Goal: Task Accomplishment & Management: Manage account settings

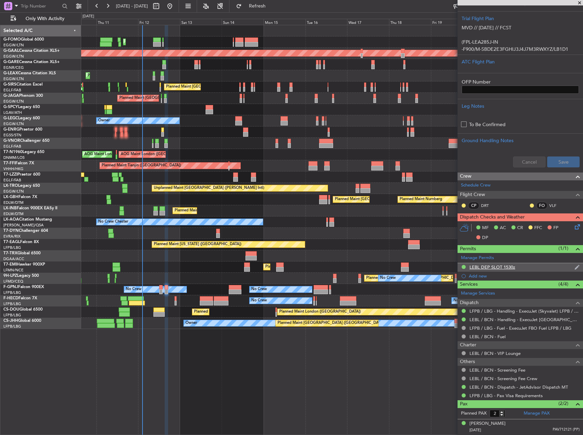
scroll to position [150, 0]
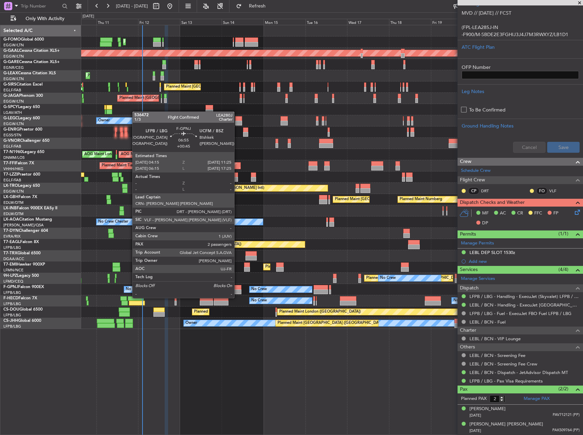
click at [237, 291] on div at bounding box center [235, 291] width 13 height 5
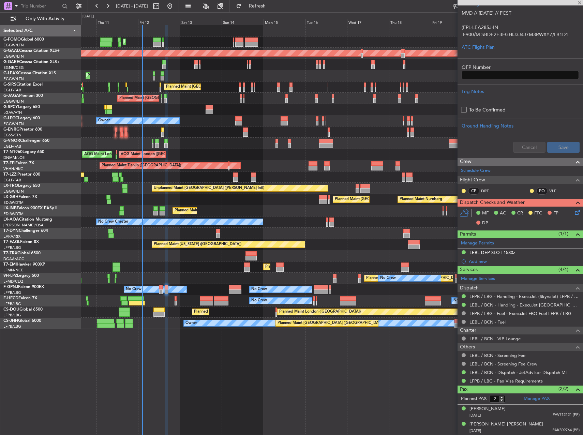
scroll to position [0, 0]
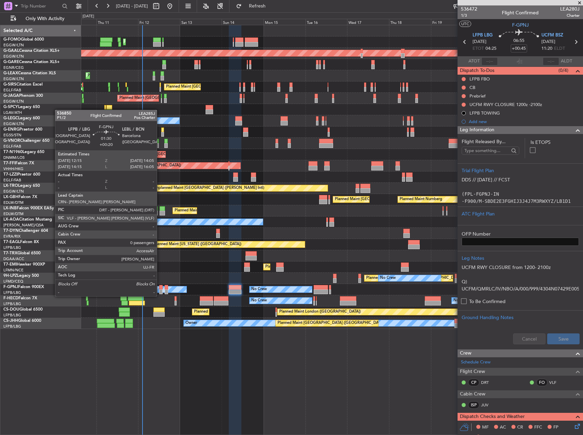
click at [160, 289] on div at bounding box center [160, 291] width 3 height 5
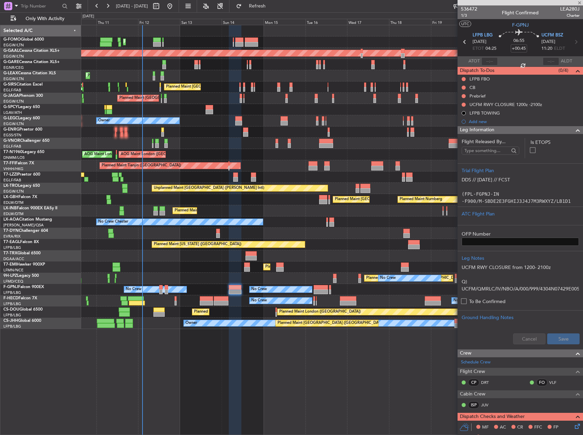
type input "+00:20"
type input "0"
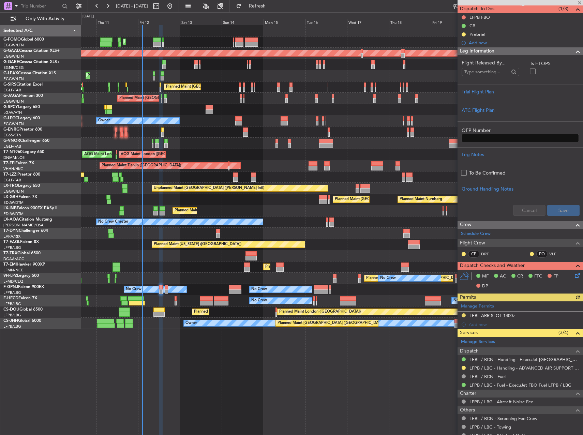
scroll to position [94, 0]
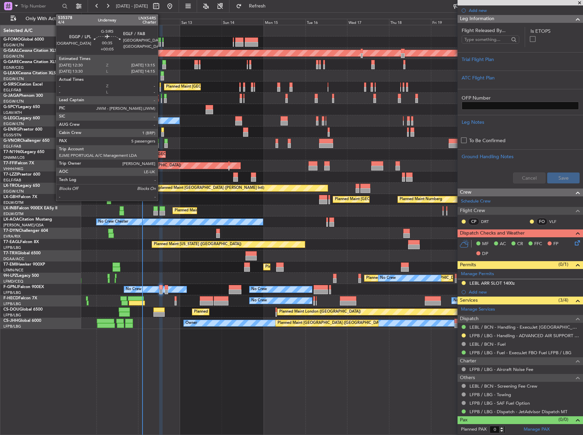
click at [161, 85] on div at bounding box center [159, 84] width 1 height 5
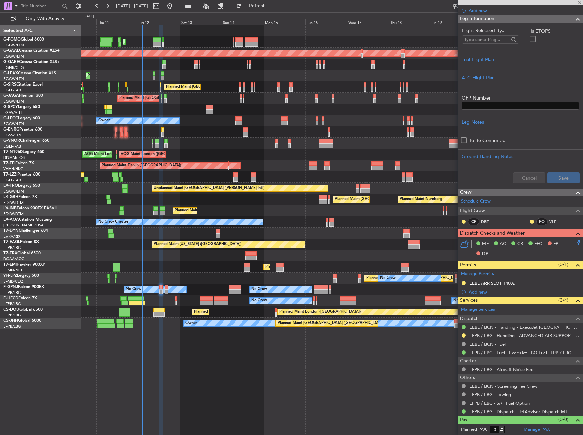
type input "+00:05"
type input "5"
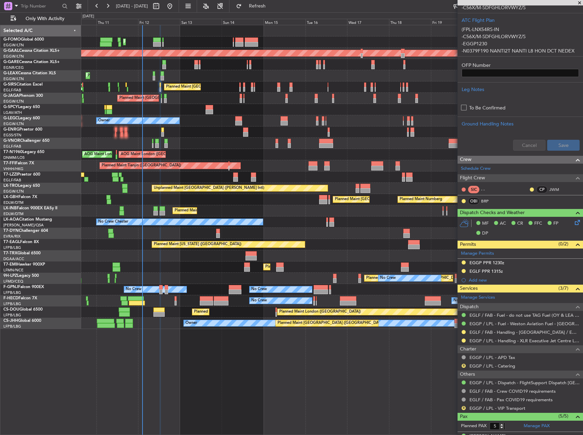
scroll to position [102, 0]
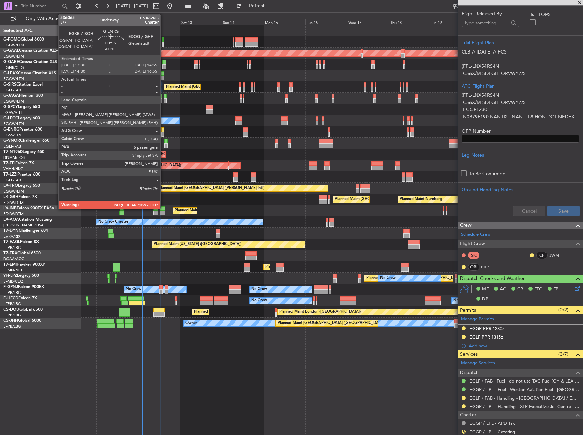
click at [163, 129] on div at bounding box center [162, 129] width 3 height 5
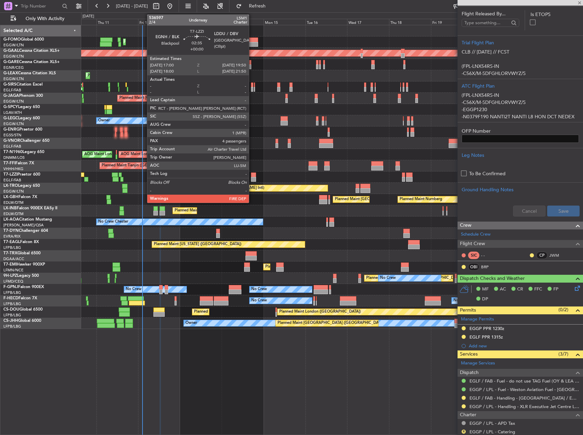
type input "-00:05"
type input "6"
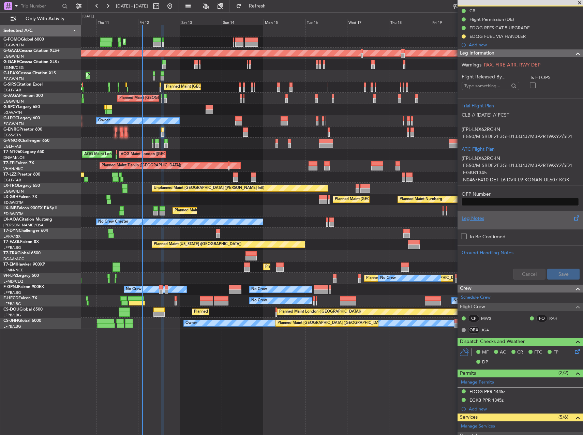
scroll to position [0, 0]
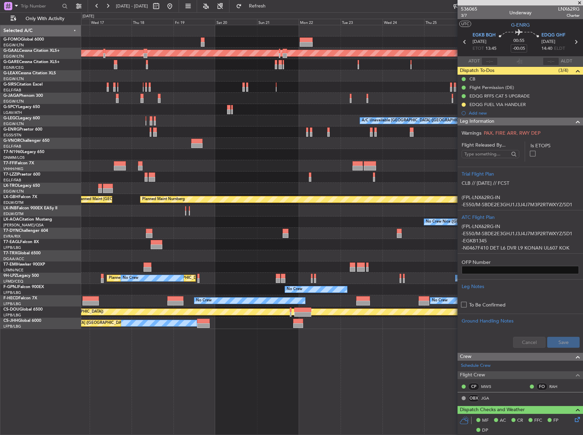
click at [119, 258] on div "Planned Maint Dusseldorf A/C Unavailable [GEOGRAPHIC_DATA] ([GEOGRAPHIC_DATA]) …" at bounding box center [331, 177] width 501 height 304
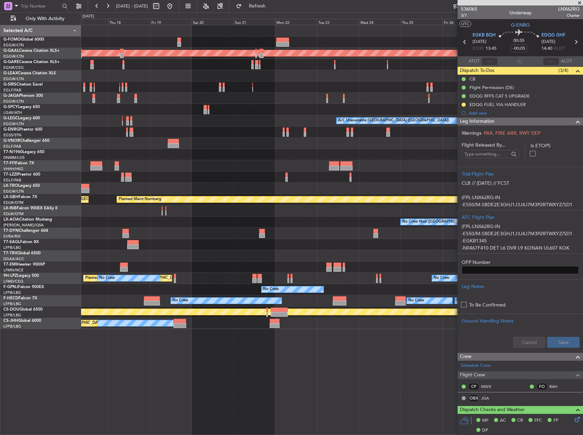
click at [385, 255] on div "Planned Maint Dusseldorf A/C Unavailable [GEOGRAPHIC_DATA] ([GEOGRAPHIC_DATA]) …" at bounding box center [331, 177] width 501 height 304
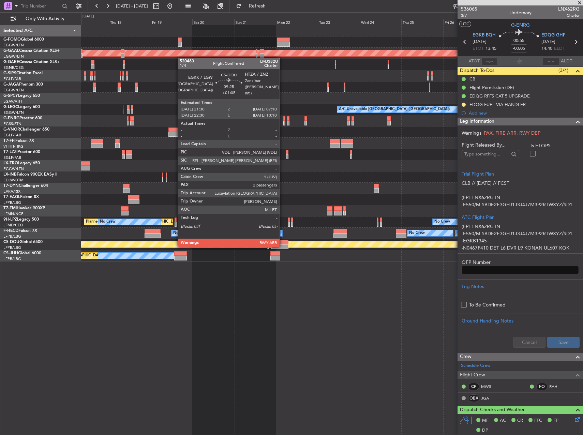
click at [282, 246] on div at bounding box center [279, 246] width 17 height 5
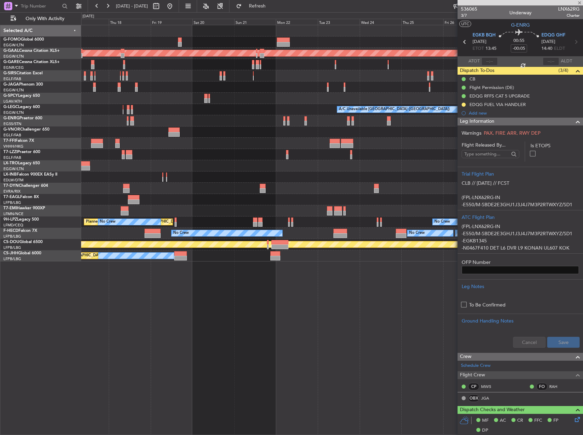
type input "+01:05"
type input "2"
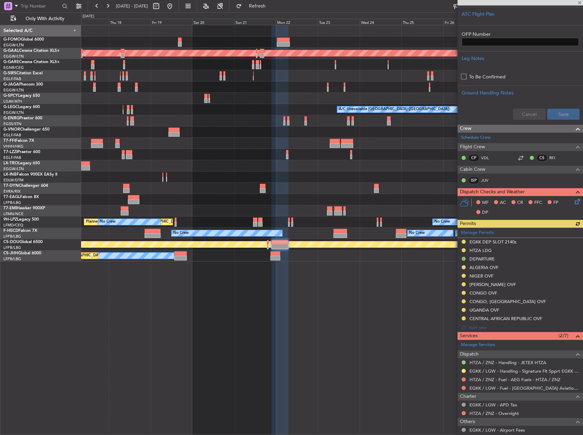
scroll to position [204, 0]
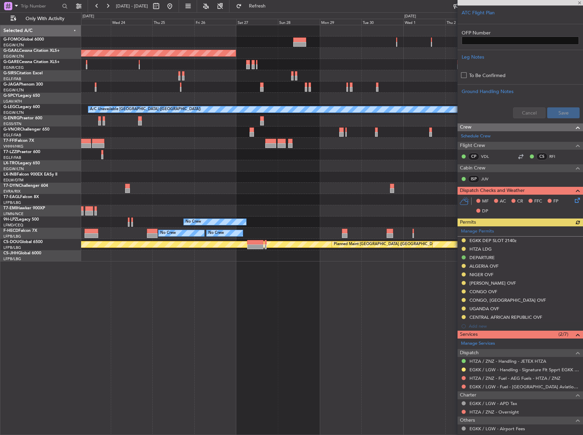
click at [127, 282] on div "Planned Maint Dusseldorf A/C Unavailable [GEOGRAPHIC_DATA] ([GEOGRAPHIC_DATA]) …" at bounding box center [331, 230] width 501 height 410
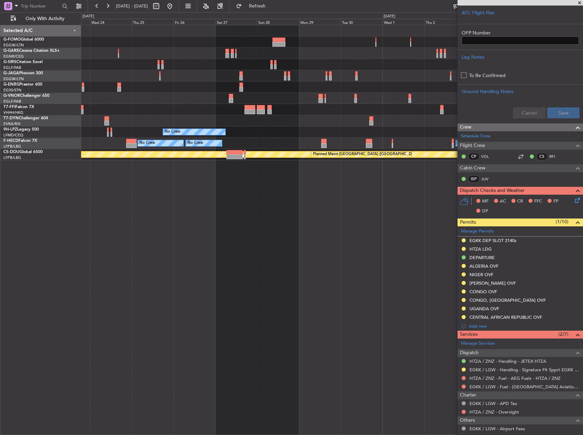
click at [354, 269] on div "No Crew No Crew No Crew No Crew No Crew Planned Maint [GEOGRAPHIC_DATA] ([GEOGR…" at bounding box center [331, 230] width 501 height 410
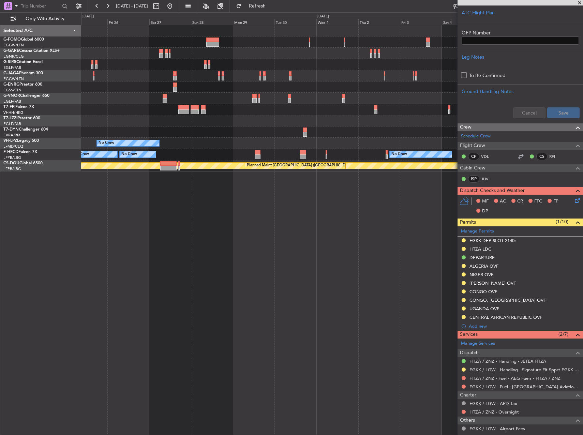
click at [225, 266] on div "Planned Maint Geneva (Cointrin) No Crew No Crew No Crew No Crew Planned Maint […" at bounding box center [331, 230] width 501 height 410
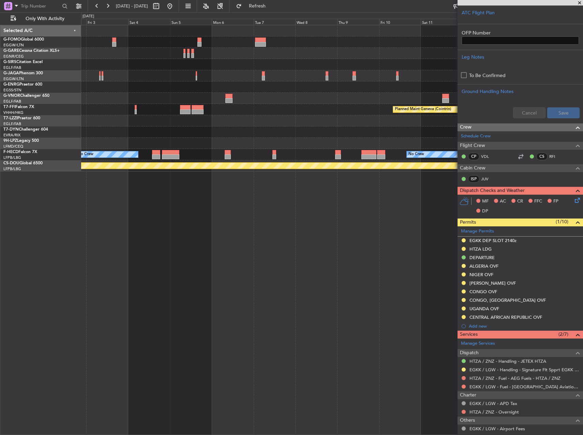
click at [152, 261] on div "Planned Maint Geneva (Cointrin) No Crew No Crew Planned Maint [GEOGRAPHIC_DATA]…" at bounding box center [331, 230] width 501 height 410
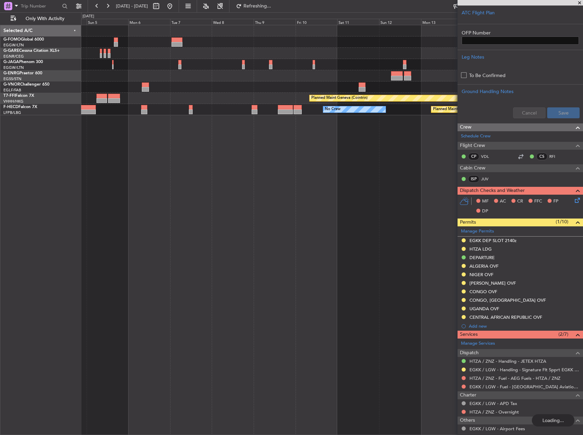
click at [132, 262] on div "Planned Maint Geneva (Cointrin) Planned Maint [GEOGRAPHIC_DATA] ([GEOGRAPHIC_DA…" at bounding box center [331, 230] width 501 height 410
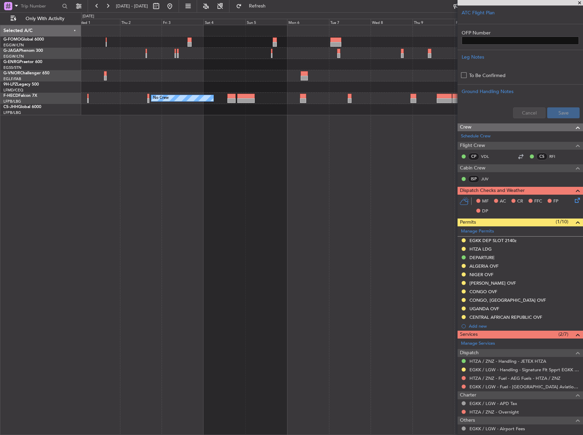
click at [582, 269] on html "[DATE] - [DATE] Refresh Quick Links Only With Activity No Crew No Crew Planned …" at bounding box center [291, 217] width 583 height 435
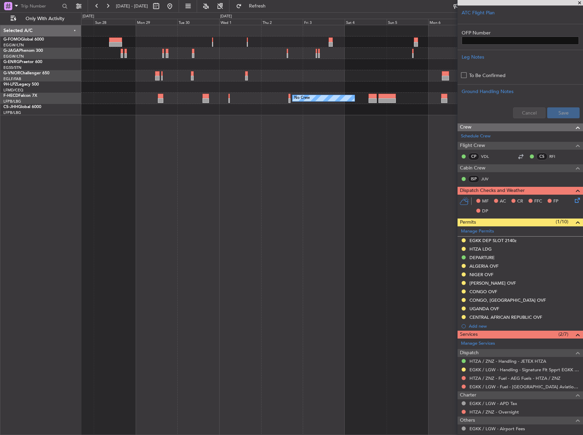
click at [455, 235] on div "No Crew No Crew No Crew No Crew No Crew" at bounding box center [331, 230] width 501 height 410
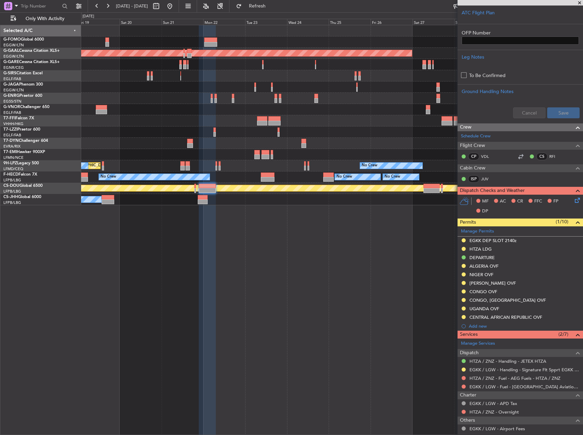
click at [325, 246] on div "Planned Maint Dusseldorf [GEOGRAPHIC_DATA] ([GEOGRAPHIC_DATA]) No Crew No Crew …" at bounding box center [331, 230] width 501 height 410
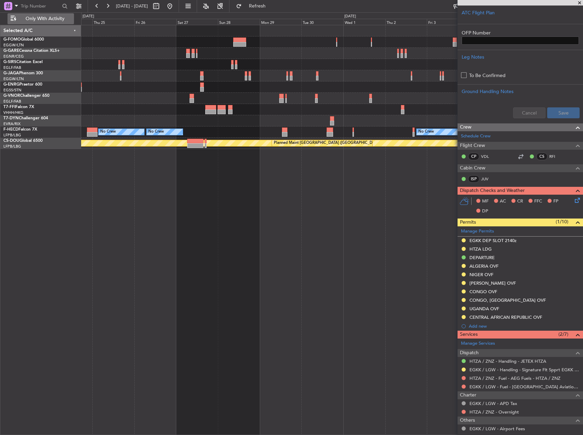
click at [53, 19] on span "Only With Activity" at bounding box center [45, 18] width 54 height 5
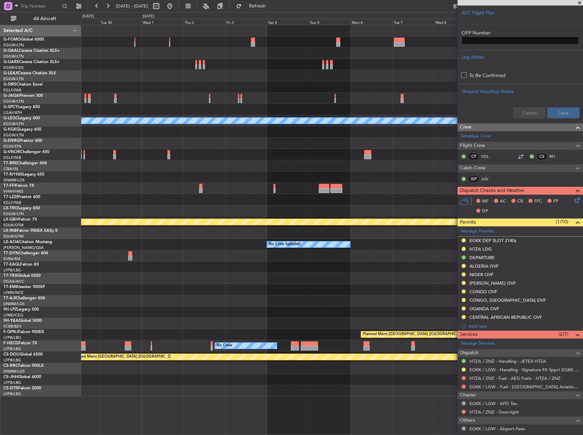
click at [98, 296] on div "Planned Maint Dusseldorf A/C Unavailable [GEOGRAPHIC_DATA] ([GEOGRAPHIC_DATA]) …" at bounding box center [331, 210] width 501 height 371
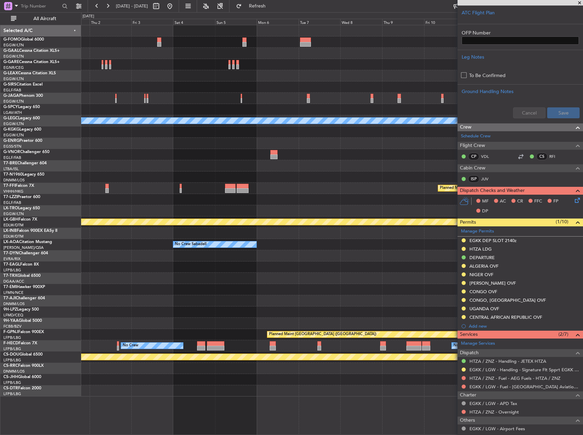
click at [141, 277] on div "Owner [GEOGRAPHIC_DATA] ([GEOGRAPHIC_DATA]) A/C Unavailable [GEOGRAPHIC_DATA] (…" at bounding box center [331, 210] width 501 height 371
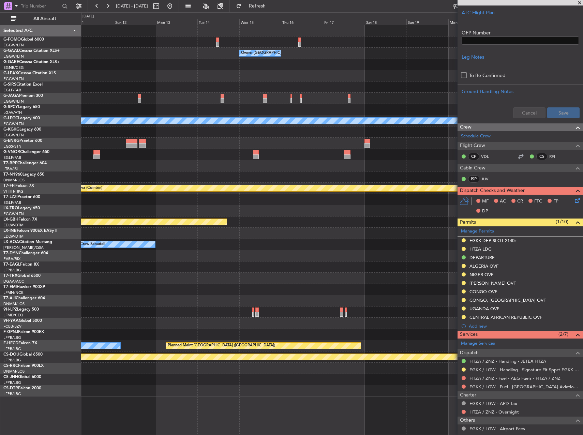
click at [193, 264] on div "Owner [GEOGRAPHIC_DATA] ([GEOGRAPHIC_DATA]) A/C Unavailable [GEOGRAPHIC_DATA] (…" at bounding box center [331, 210] width 501 height 371
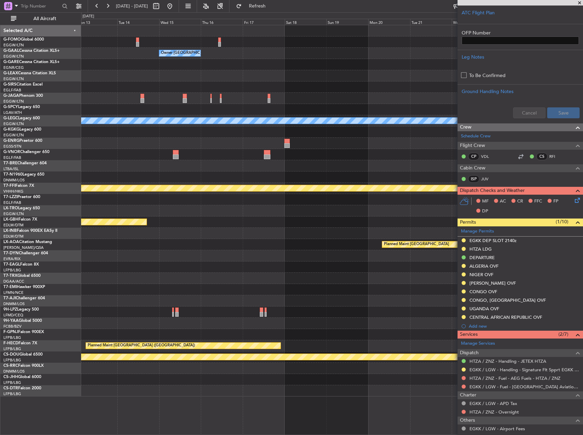
click at [139, 263] on div at bounding box center [331, 266] width 501 height 11
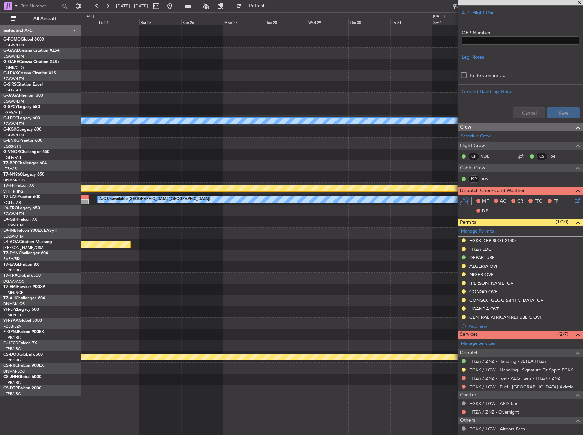
click at [119, 256] on div "A/C Unavailable [GEOGRAPHIC_DATA] ([GEOGRAPHIC_DATA]) Planned Maint Geneva ([GE…" at bounding box center [331, 210] width 501 height 371
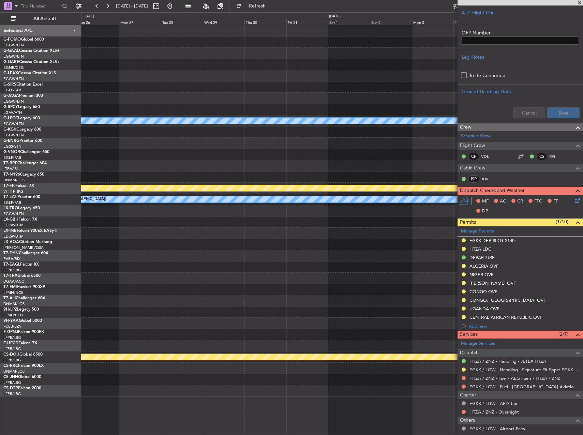
click at [90, 243] on div "A/C Unavailable [GEOGRAPHIC_DATA] ([GEOGRAPHIC_DATA]) Planned Maint Geneva ([GE…" at bounding box center [331, 210] width 501 height 371
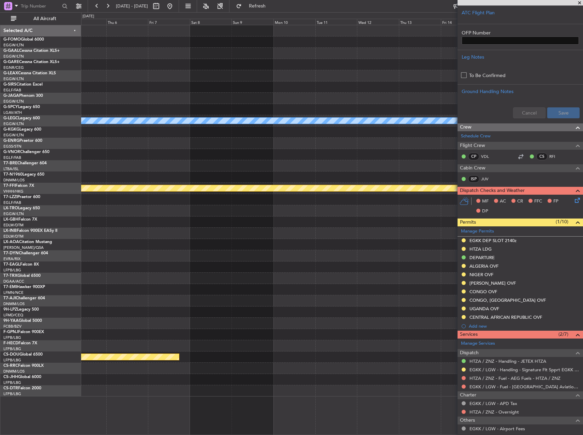
click at [111, 235] on div "A/C Unavailable [GEOGRAPHIC_DATA] ([GEOGRAPHIC_DATA]) Planned Maint Geneva ([GE…" at bounding box center [331, 210] width 501 height 371
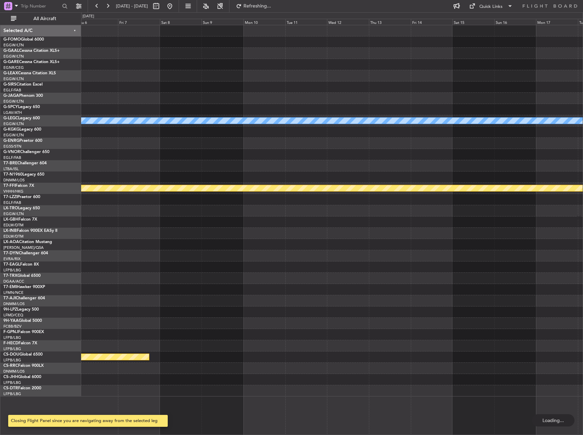
scroll to position [0, 0]
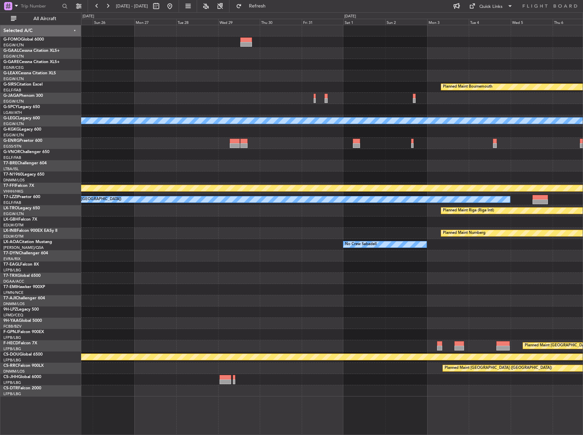
click at [582, 303] on html "[DATE] - [DATE] Refresh Quick Links All Aircraft Planned Maint [GEOGRAPHIC_DATA…" at bounding box center [291, 217] width 583 height 435
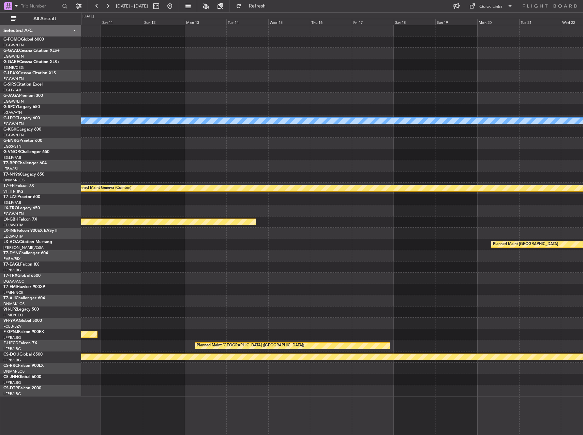
click at [582, 236] on html "[DATE] - [DATE] Refresh Quick Links All Aircraft A/C Unavailable [GEOGRAPHIC_DA…" at bounding box center [291, 217] width 583 height 435
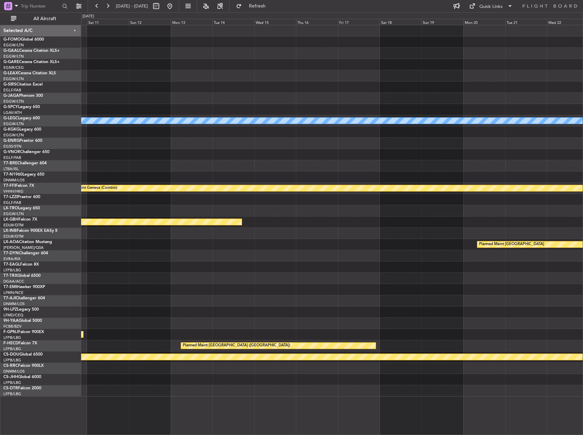
click at [0, 192] on html "[DATE] - [DATE] Refresh Quick Links All Aircraft A/C Unavailable [GEOGRAPHIC_DA…" at bounding box center [291, 217] width 583 height 435
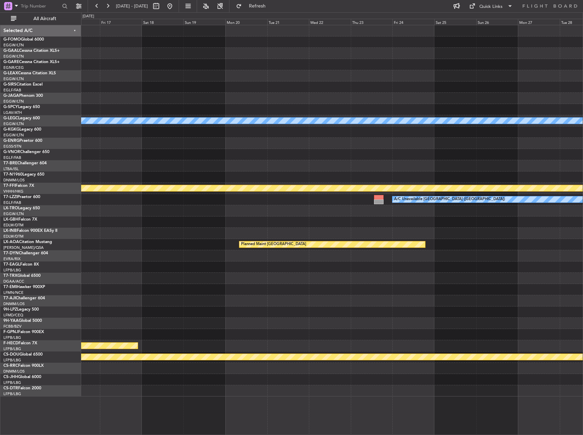
click at [277, 202] on div "A/C Unavailable [GEOGRAPHIC_DATA] ([GEOGRAPHIC_DATA]) Planned Maint Geneva ([GE…" at bounding box center [331, 210] width 501 height 371
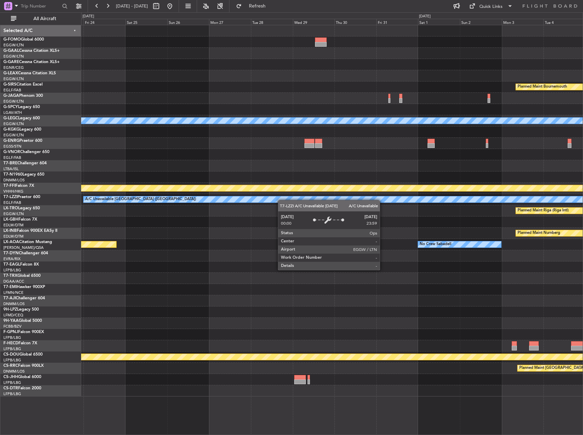
click at [137, 207] on div "Planned Maint Bournemouth Planned Maint [GEOGRAPHIC_DATA] A/C Unavailable [GEOG…" at bounding box center [331, 210] width 501 height 371
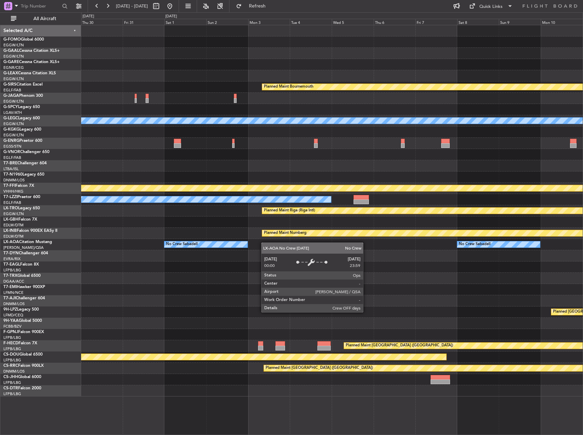
click at [205, 246] on div "No Crew Sabadell No Crew Sabadell" at bounding box center [331, 244] width 501 height 11
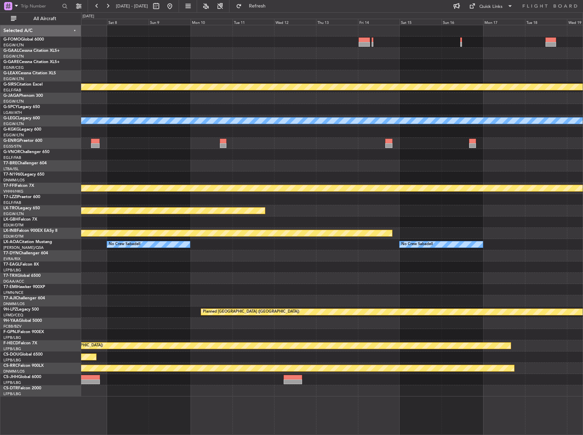
click at [183, 259] on div "Planned Maint Bournemouth Planned Maint [GEOGRAPHIC_DATA] A/C Unavailable [GEOG…" at bounding box center [331, 210] width 501 height 371
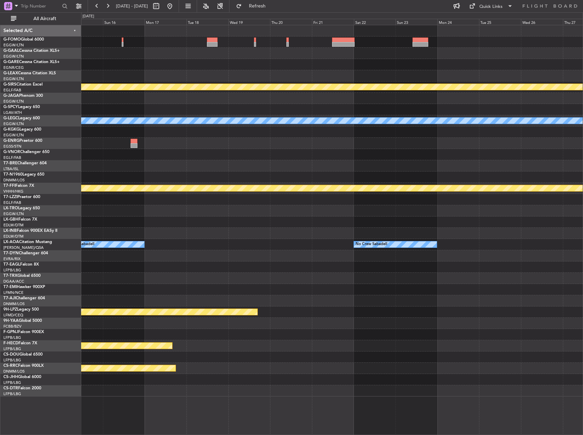
click at [223, 251] on div at bounding box center [331, 255] width 501 height 11
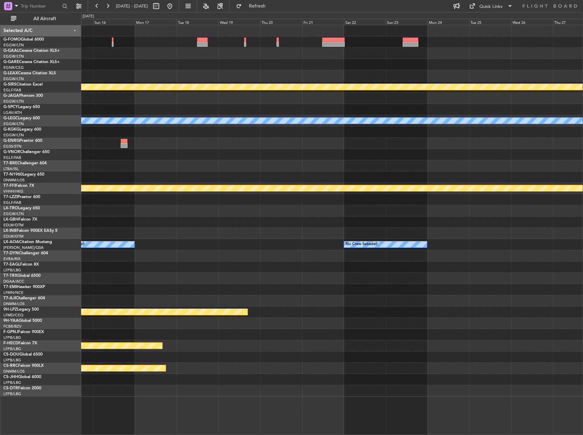
click at [234, 233] on div "Planned Maint Bournemouth Planned Maint [GEOGRAPHIC_DATA] A/C Unavailable [GEOG…" at bounding box center [331, 210] width 501 height 371
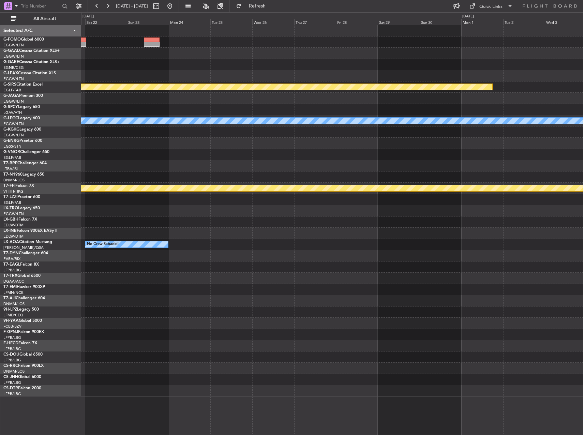
click at [226, 229] on div "Planned Maint Bournemouth A/C Unavailable [GEOGRAPHIC_DATA] ([GEOGRAPHIC_DATA])…" at bounding box center [331, 210] width 501 height 371
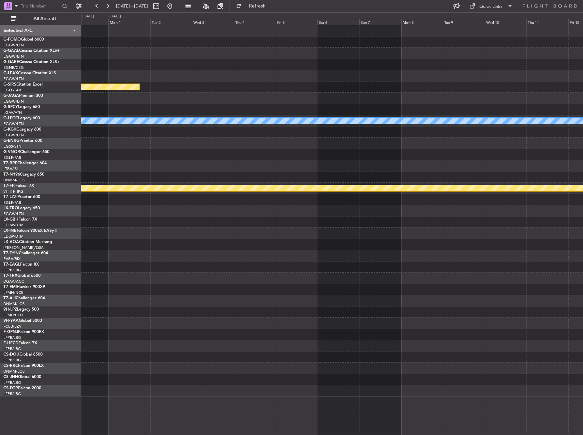
click at [232, 230] on div at bounding box center [331, 233] width 501 height 11
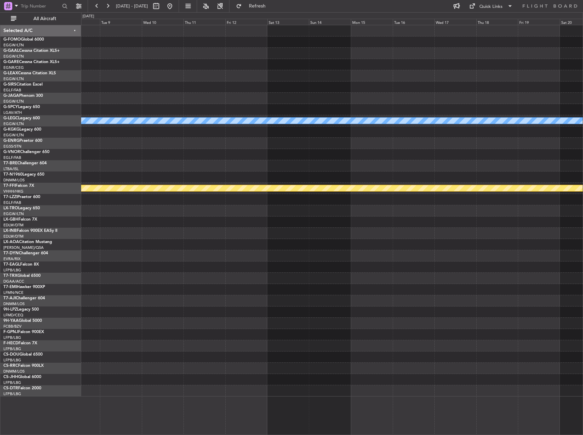
click at [196, 218] on div "A/C Unavailable [GEOGRAPHIC_DATA] ([GEOGRAPHIC_DATA]) Planned Maint Geneva ([GE…" at bounding box center [331, 210] width 501 height 371
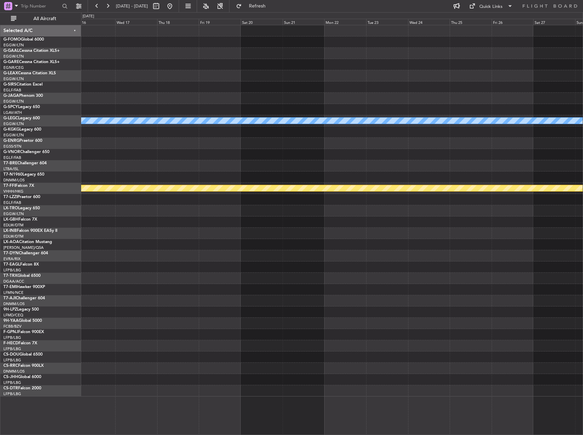
click at [193, 223] on div "A/C Unavailable [GEOGRAPHIC_DATA] ([GEOGRAPHIC_DATA]) Planned Maint Geneva ([GE…" at bounding box center [331, 210] width 501 height 371
click at [314, 223] on div at bounding box center [331, 221] width 501 height 11
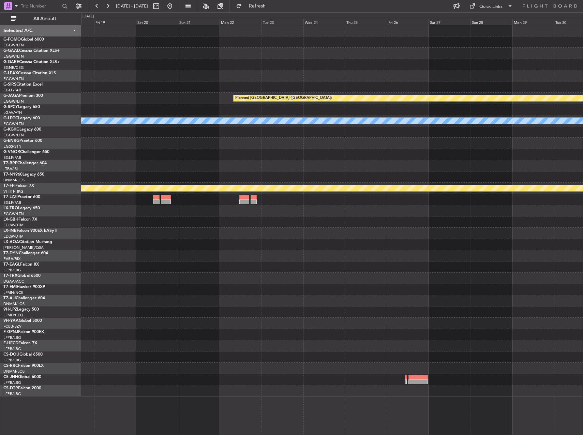
click at [104, 219] on div "Planned [GEOGRAPHIC_DATA] ([GEOGRAPHIC_DATA]) A/C Unavailable [GEOGRAPHIC_DATA]…" at bounding box center [331, 210] width 501 height 371
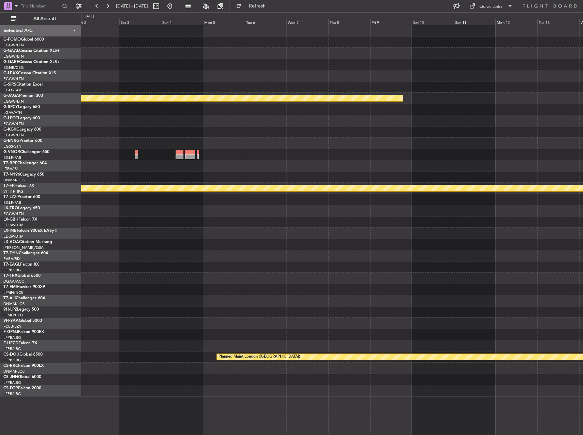
click at [208, 223] on div at bounding box center [331, 221] width 501 height 11
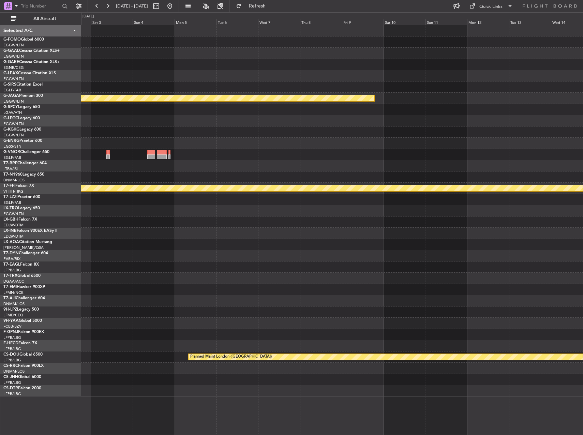
click at [236, 235] on div at bounding box center [331, 233] width 501 height 11
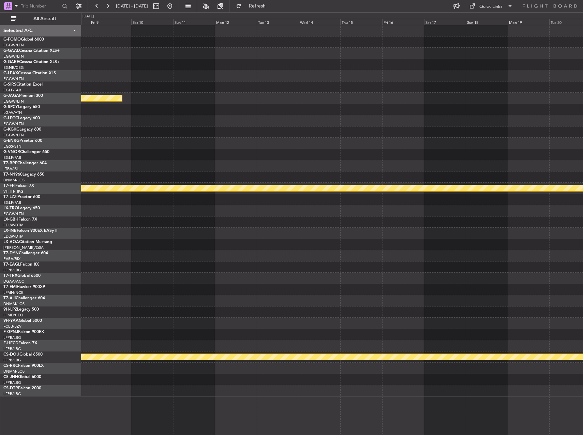
click at [313, 230] on div "Planned [GEOGRAPHIC_DATA] ([GEOGRAPHIC_DATA]) Planned Maint Geneva ([GEOGRAPHIC…" at bounding box center [331, 210] width 501 height 371
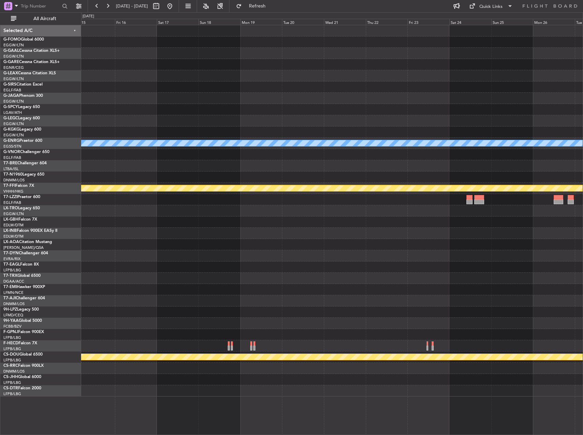
click at [231, 191] on div "Owner Planned Maint Geneva ([GEOGRAPHIC_DATA]) Planned Maint [GEOGRAPHIC_DATA] …" at bounding box center [331, 210] width 501 height 371
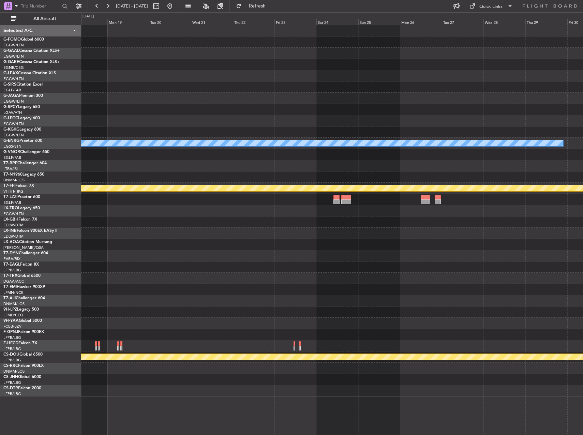
click at [91, 215] on div "Owner Owner Planned Maint Geneva ([GEOGRAPHIC_DATA]) Planned Maint [GEOGRAPHIC_…" at bounding box center [331, 210] width 501 height 371
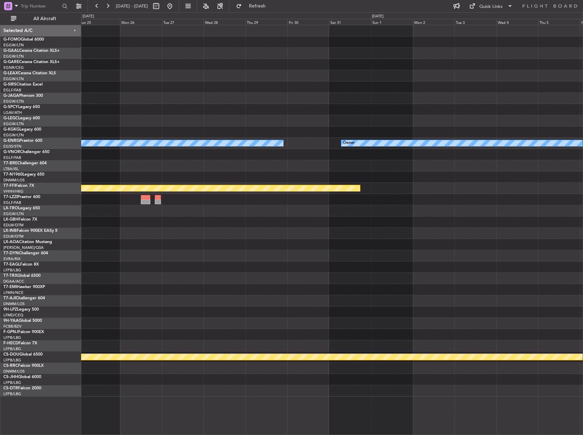
click at [234, 199] on div "Owner Owner Planned Maint Geneva ([GEOGRAPHIC_DATA]) Planned Maint [GEOGRAPHIC_…" at bounding box center [331, 210] width 501 height 371
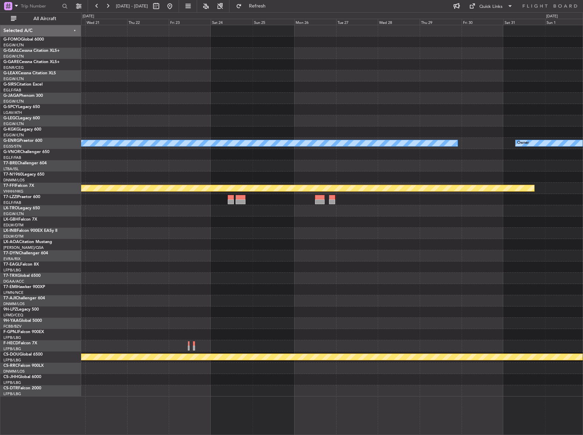
click at [124, 189] on div "Owner Owner Planned Maint Geneva ([GEOGRAPHIC_DATA]) Planned Maint [GEOGRAPHIC_…" at bounding box center [331, 210] width 501 height 371
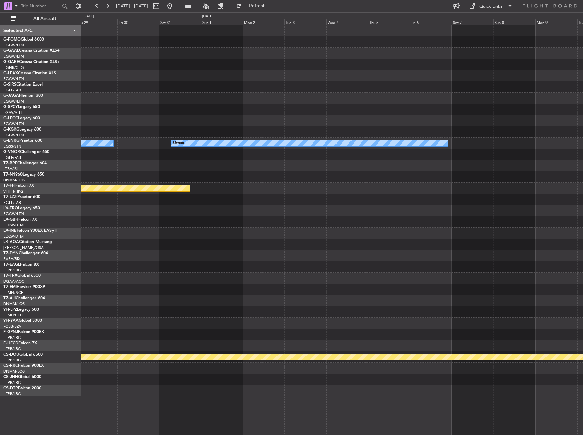
click at [66, 166] on div "Owner Owner Planned Maint Geneva ([GEOGRAPHIC_DATA]) Planned Maint [GEOGRAPHIC_…" at bounding box center [291, 223] width 583 height 422
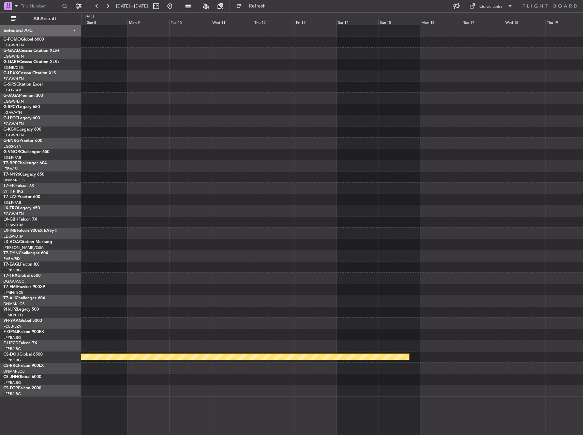
click at [259, 192] on div "Owner Planned Maint [GEOGRAPHIC_DATA] ([GEOGRAPHIC_DATA])" at bounding box center [331, 210] width 501 height 371
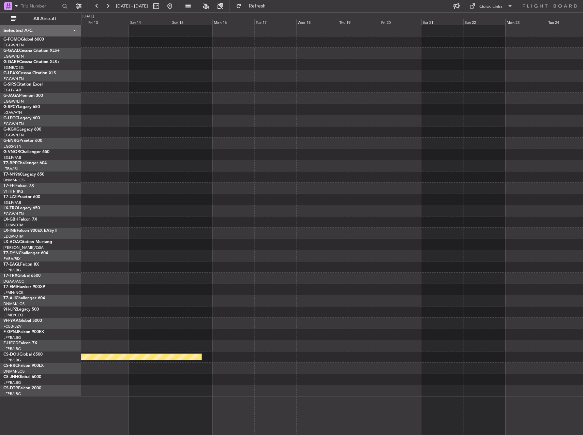
click at [120, 163] on div "Planned Maint London ([GEOGRAPHIC_DATA])" at bounding box center [331, 210] width 501 height 371
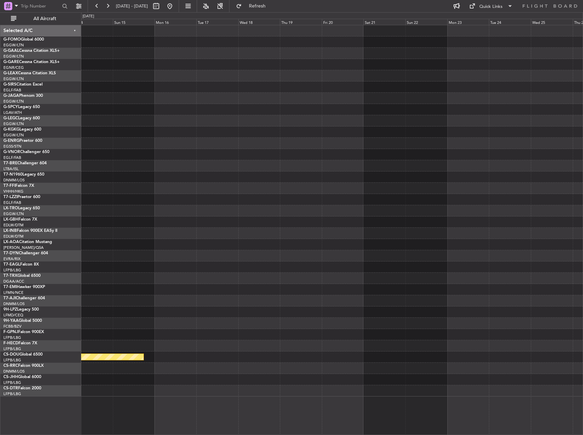
click at [453, 213] on div "Planned Maint London ([GEOGRAPHIC_DATA])" at bounding box center [331, 210] width 501 height 371
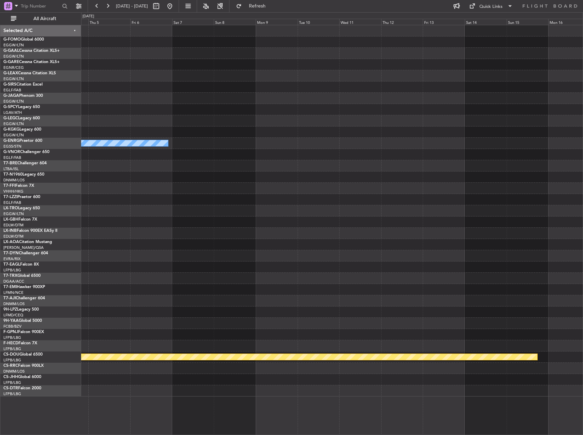
click at [582, 132] on html "[DATE] - [DATE] Refresh Quick Links All Aircraft Owner Planned Maint [GEOGRAPHI…" at bounding box center [291, 217] width 583 height 435
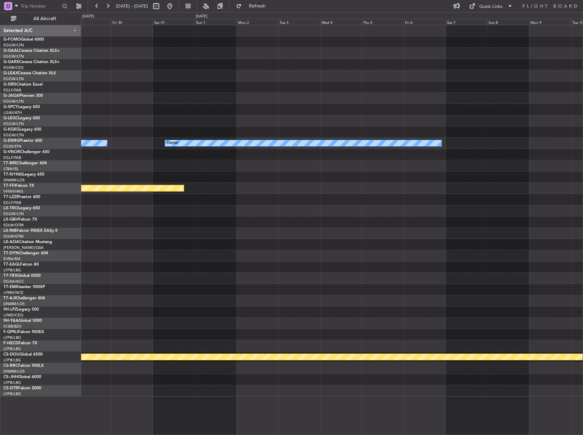
click at [582, 106] on html "[DATE] - [DATE] Refresh Quick Links All Aircraft Owner Owner Planned Maint Gene…" at bounding box center [291, 217] width 583 height 435
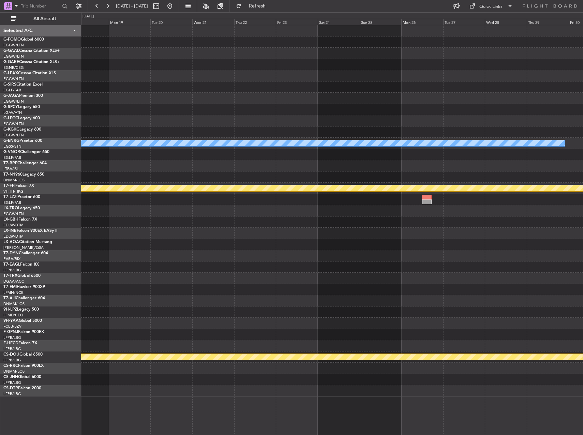
click at [582, 125] on html "[DATE] - [DATE] Refresh Quick Links All Aircraft Owner Owner Planned Maint Gene…" at bounding box center [291, 217] width 583 height 435
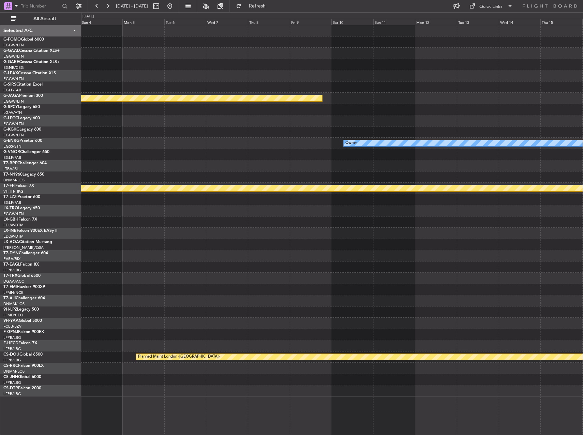
click at [536, 137] on div "Planned [GEOGRAPHIC_DATA] ([GEOGRAPHIC_DATA]) Owner Planned Maint Geneva ([GEOG…" at bounding box center [331, 210] width 501 height 371
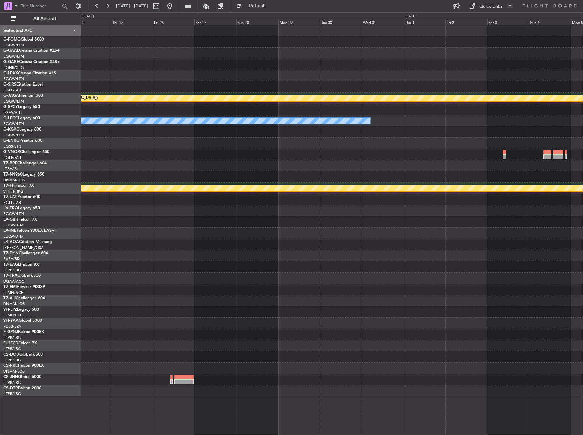
click at [568, 202] on div "Planned [GEOGRAPHIC_DATA] ([GEOGRAPHIC_DATA]) A/C Unavailable [GEOGRAPHIC_DATA]…" at bounding box center [331, 210] width 501 height 371
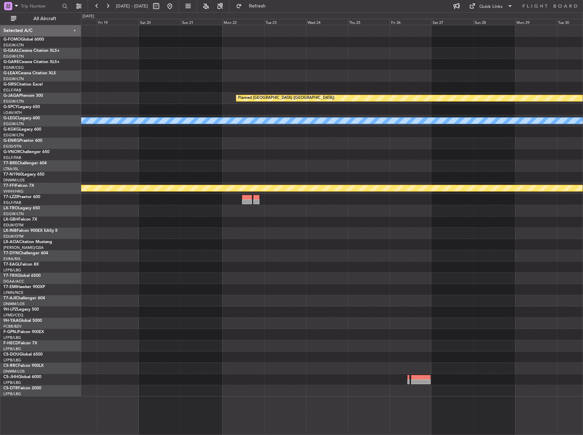
click at [467, 192] on div "Planned [GEOGRAPHIC_DATA] ([GEOGRAPHIC_DATA]) A/C Unavailable [GEOGRAPHIC_DATA]…" at bounding box center [331, 210] width 501 height 371
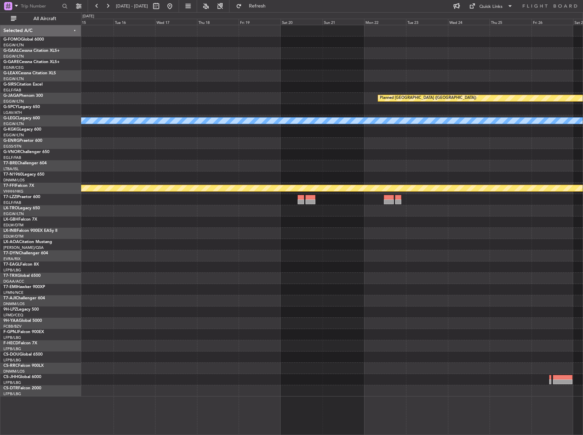
click at [556, 146] on div "Planned [GEOGRAPHIC_DATA] ([GEOGRAPHIC_DATA]) A/C Unavailable [GEOGRAPHIC_DATA]…" at bounding box center [331, 210] width 501 height 371
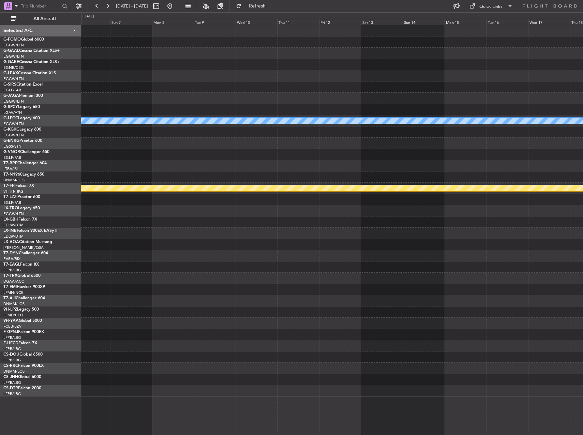
click at [453, 161] on div "A/C Unavailable [GEOGRAPHIC_DATA] ([GEOGRAPHIC_DATA]) Planned Maint Geneva ([GE…" at bounding box center [331, 210] width 501 height 371
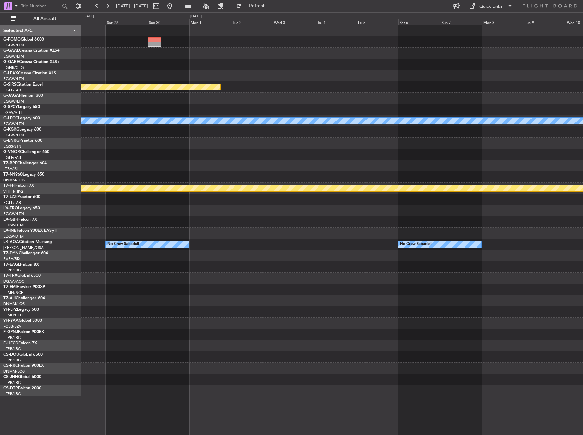
click at [527, 232] on div "Planned Maint Bournemouth A/C Unavailable [GEOGRAPHIC_DATA] ([GEOGRAPHIC_DATA])…" at bounding box center [331, 210] width 501 height 371
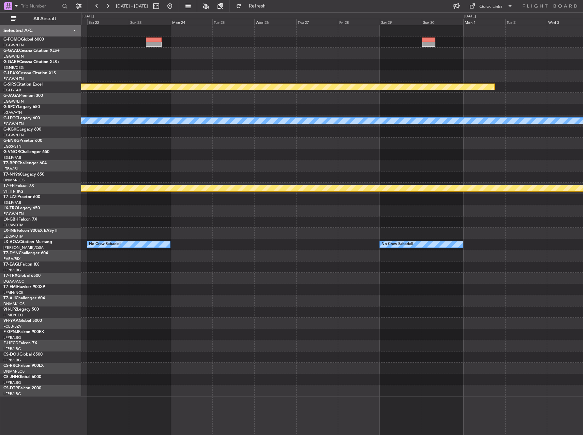
click at [547, 241] on div "Planned Maint Bournemouth A/C Unavailable [GEOGRAPHIC_DATA] ([GEOGRAPHIC_DATA])…" at bounding box center [331, 210] width 501 height 371
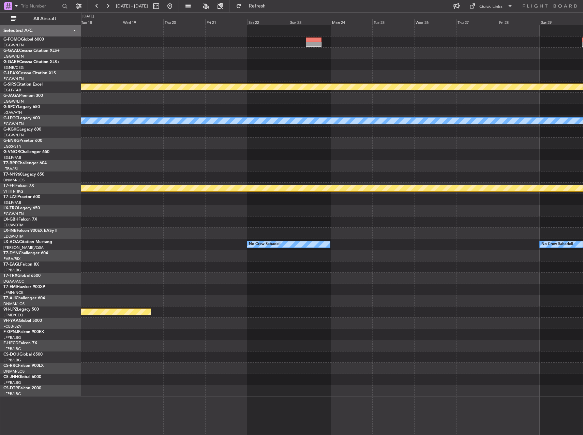
click at [568, 247] on div "Planned Maint Bournemouth A/C Unavailable [GEOGRAPHIC_DATA] ([GEOGRAPHIC_DATA])…" at bounding box center [331, 210] width 501 height 371
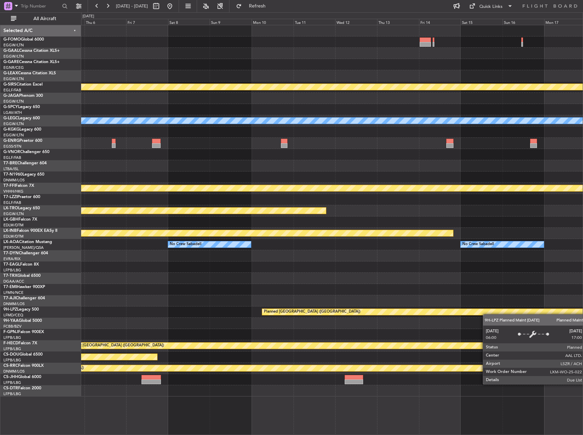
click at [493, 310] on div "Planned Maint Bournemouth Planned Maint [GEOGRAPHIC_DATA] A/C Unavailable [GEOG…" at bounding box center [331, 210] width 501 height 371
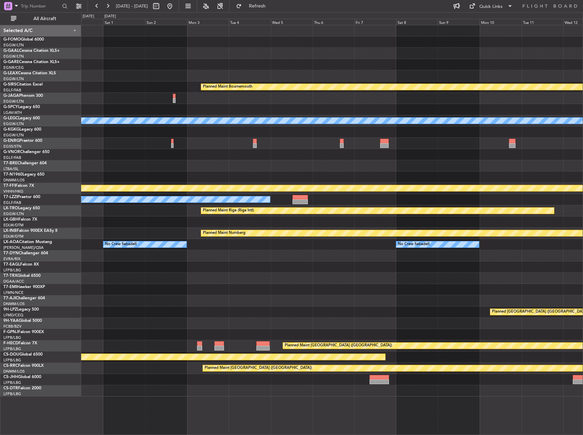
click at [424, 322] on div "Planned Maint Bournemouth Planned Maint [GEOGRAPHIC_DATA] A/C Unavailable [GEOG…" at bounding box center [331, 210] width 501 height 371
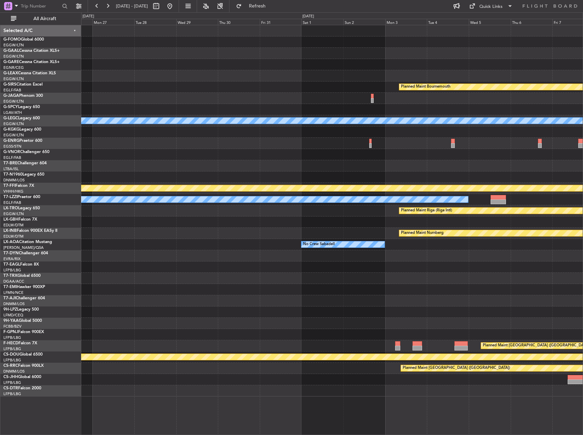
click at [463, 303] on div "Planned Maint Bournemouth Planned Maint [GEOGRAPHIC_DATA] A/C Unavailable [GEOG…" at bounding box center [331, 210] width 501 height 371
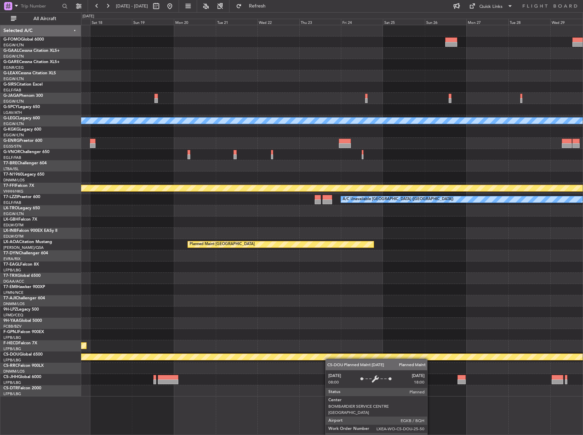
click at [150, 353] on div "Owner [GEOGRAPHIC_DATA] ([GEOGRAPHIC_DATA]) A/C Unavailable [GEOGRAPHIC_DATA] (…" at bounding box center [331, 210] width 501 height 371
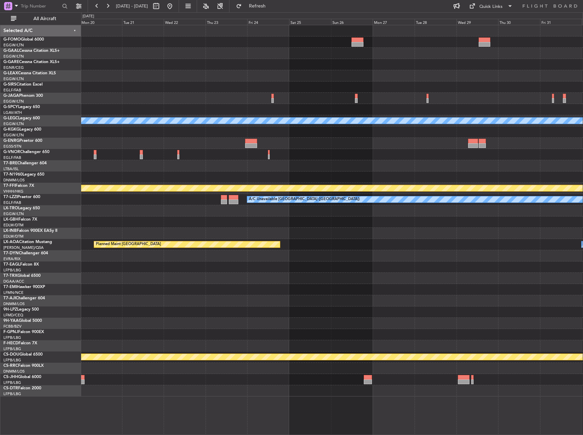
click at [534, 359] on div "Planned Maint Bournemouth Planned Maint [GEOGRAPHIC_DATA] A/C Unavailable [GEOG…" at bounding box center [331, 210] width 501 height 371
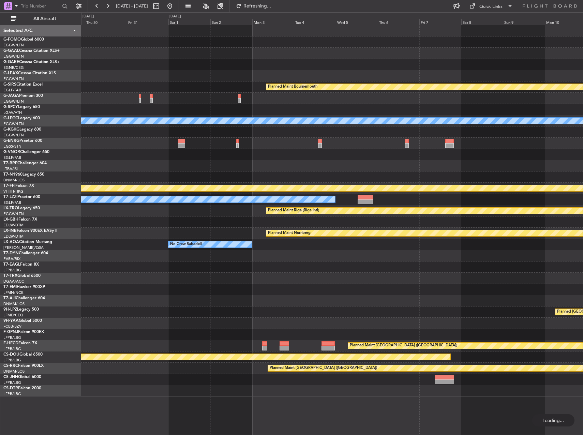
click at [288, 326] on div "Planned Maint Bournemouth Planned Maint [GEOGRAPHIC_DATA] A/C Unavailable [GEOG…" at bounding box center [331, 210] width 501 height 371
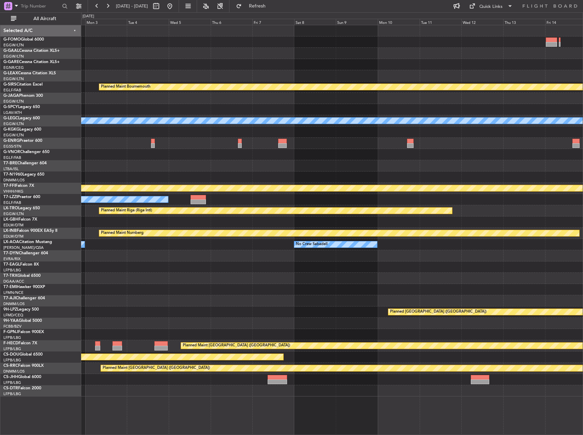
click at [322, 350] on div "Planned Maint Bournemouth Planned Maint [GEOGRAPHIC_DATA] A/C Unavailable [GEOG…" at bounding box center [331, 210] width 501 height 371
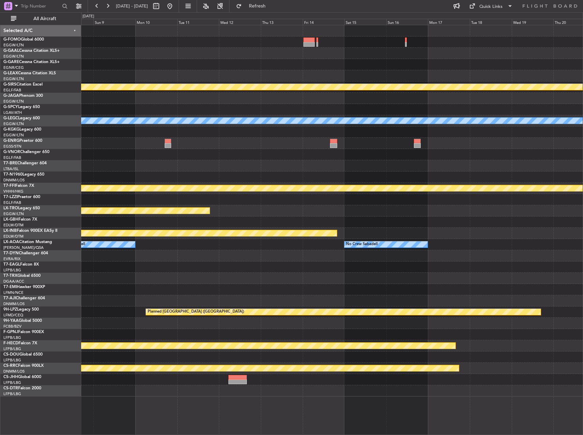
click at [218, 351] on div "Planned Maint London ([GEOGRAPHIC_DATA])" at bounding box center [331, 356] width 501 height 11
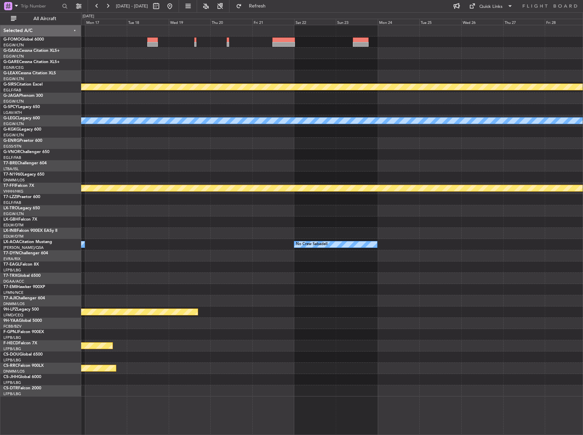
click at [250, 304] on div "Planned Maint Bournemouth A/C Unavailable [GEOGRAPHIC_DATA] ([GEOGRAPHIC_DATA])…" at bounding box center [331, 210] width 501 height 371
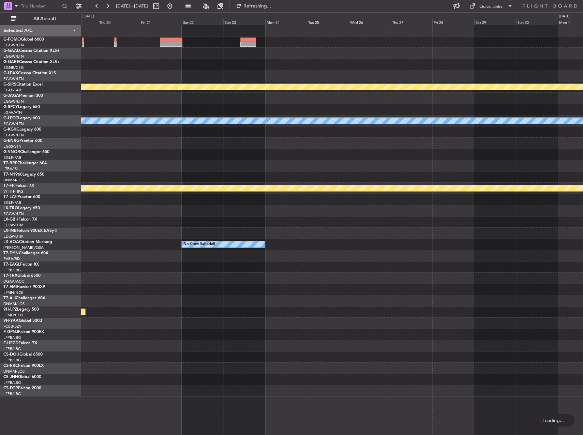
click at [582, 183] on html "[DATE] - [DATE] Refreshing... Quick Links All Aircraft Planned Maint [GEOGRAPHI…" at bounding box center [291, 217] width 583 height 435
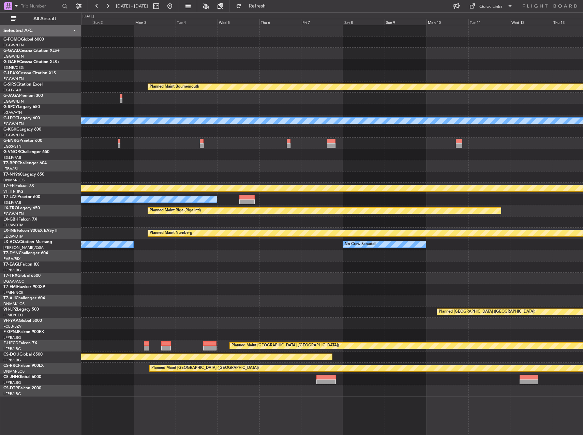
click at [477, 143] on div "Planned Maint Bournemouth Planned Maint [GEOGRAPHIC_DATA] A/C Unavailable [GEOG…" at bounding box center [331, 210] width 501 height 371
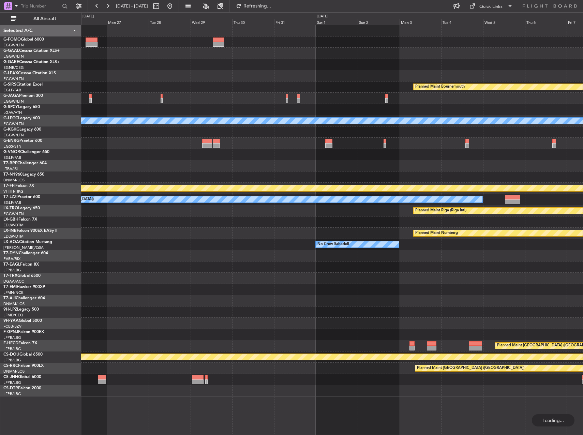
click at [524, 157] on div "Planned Maint Bournemouth Planned Maint [GEOGRAPHIC_DATA] A/C Unavailable [GEOG…" at bounding box center [331, 210] width 501 height 371
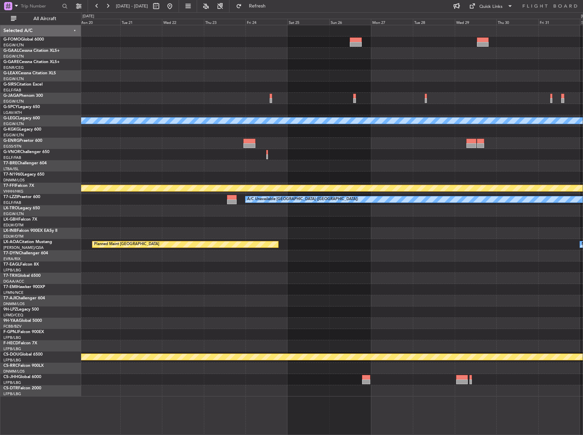
click at [522, 229] on div "Planned Maint Bournemouth Planned Maint [GEOGRAPHIC_DATA] A/C Unavailable [GEOG…" at bounding box center [331, 210] width 501 height 371
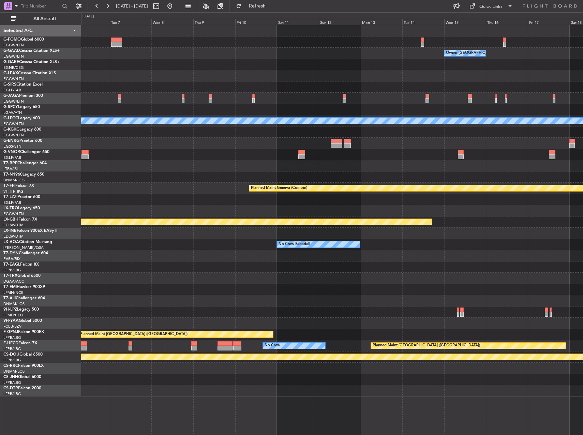
click at [390, 220] on div "Owner [GEOGRAPHIC_DATA] ([GEOGRAPHIC_DATA]) A/C Unavailable [GEOGRAPHIC_DATA] (…" at bounding box center [331, 210] width 501 height 371
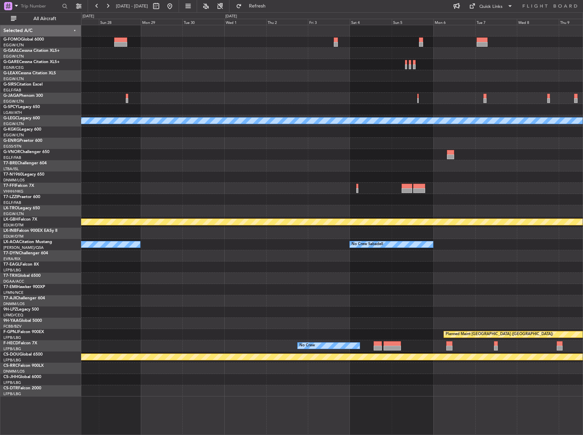
click at [457, 234] on div at bounding box center [331, 233] width 501 height 11
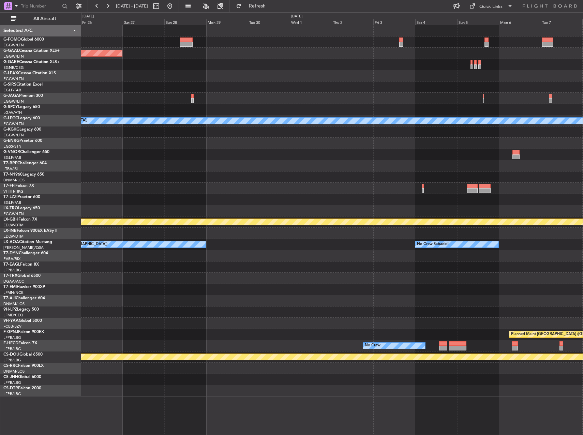
click at [541, 233] on div "Planned Maint Dusseldorf A/C Unavailable [GEOGRAPHIC_DATA] ([GEOGRAPHIC_DATA]) …" at bounding box center [331, 210] width 501 height 371
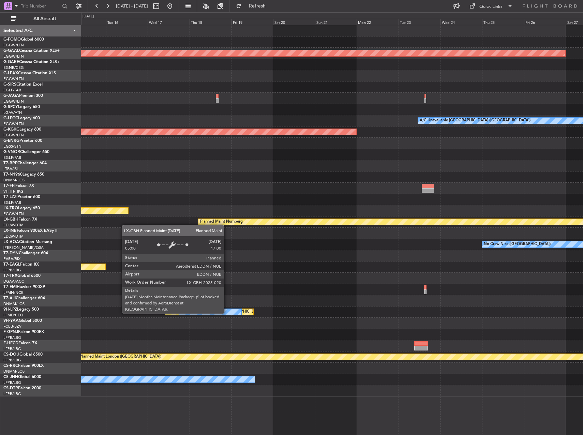
click at [416, 223] on div "Planned Maint Nurnberg" at bounding box center [331, 221] width 501 height 11
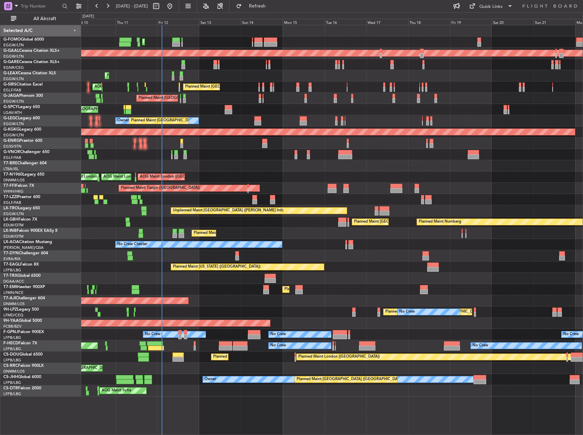
click at [536, 126] on div "Planned Maint [GEOGRAPHIC_DATA] ([GEOGRAPHIC_DATA]) Planned [GEOGRAPHIC_DATA] U…" at bounding box center [331, 210] width 501 height 371
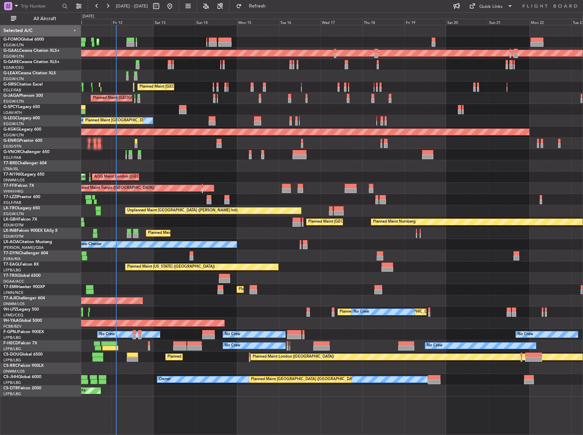
click at [381, 95] on div "Planned Maint [GEOGRAPHIC_DATA] ([GEOGRAPHIC_DATA]) Planned [GEOGRAPHIC_DATA] U…" at bounding box center [331, 210] width 501 height 371
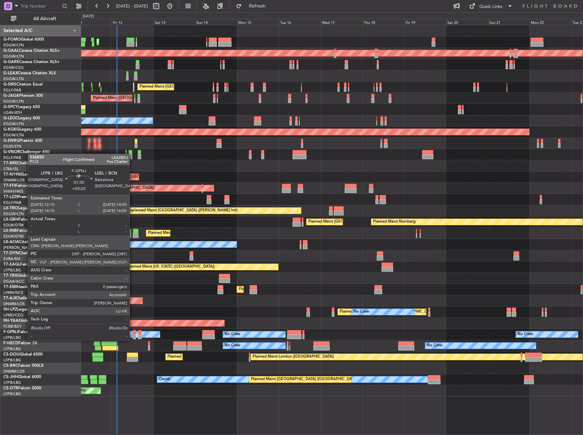
click at [133, 333] on div at bounding box center [134, 332] width 3 height 5
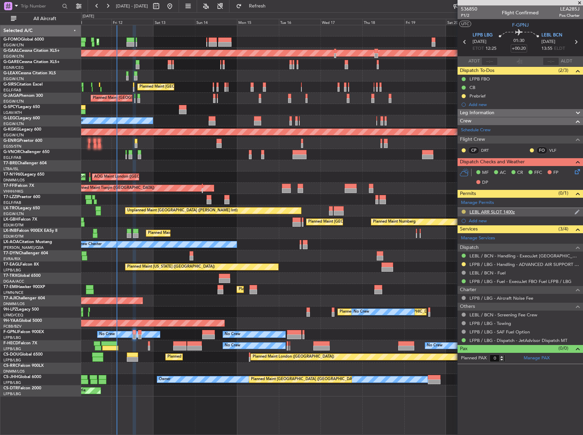
click at [462, 211] on button at bounding box center [463, 212] width 4 height 4
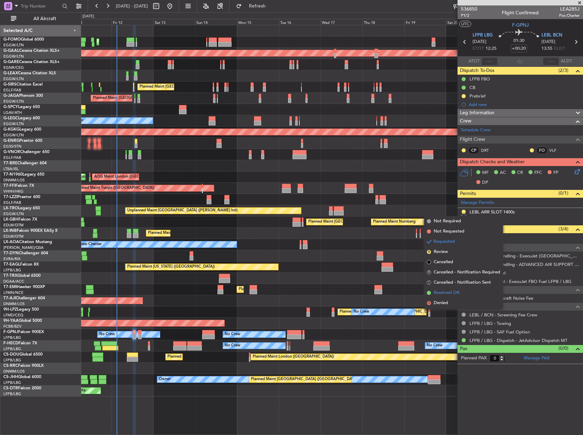
click at [447, 290] on span "Received OK" at bounding box center [446, 292] width 26 height 7
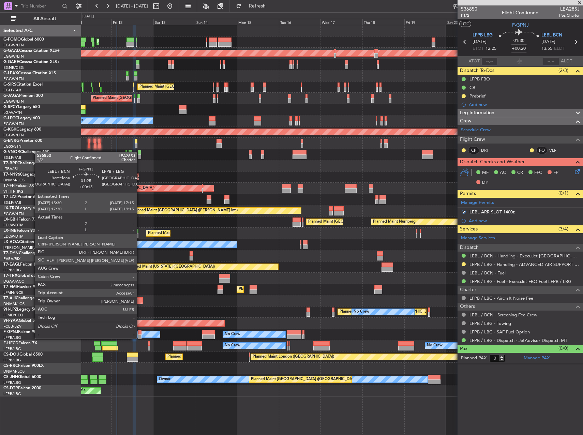
click at [140, 331] on div at bounding box center [139, 332] width 3 height 5
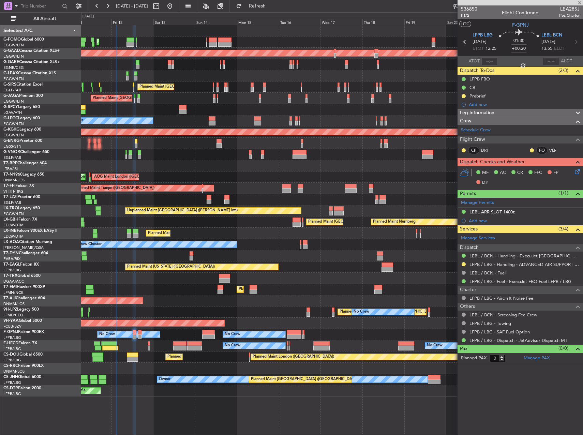
type input "+00:15"
type input "2"
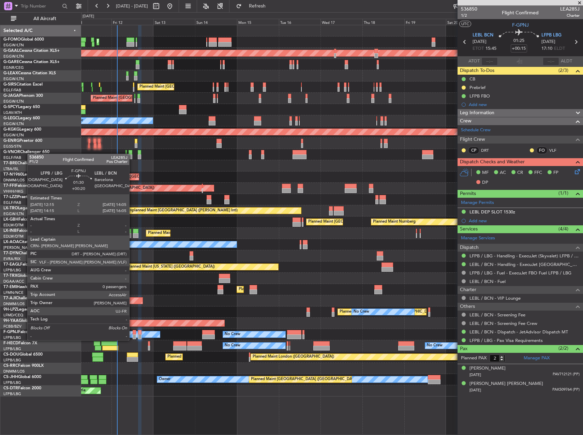
click at [133, 333] on div at bounding box center [134, 332] width 3 height 5
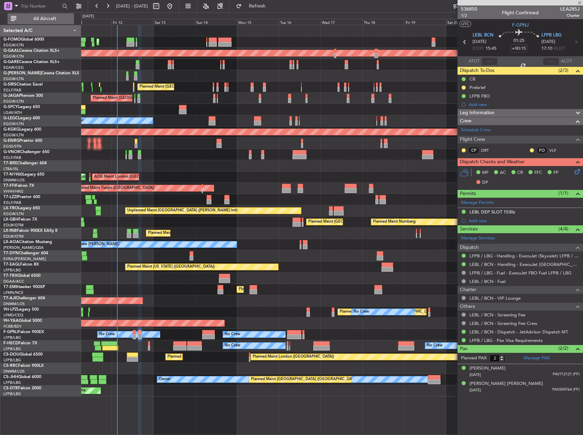
click at [65, 19] on span "All Aircraft" at bounding box center [45, 18] width 54 height 5
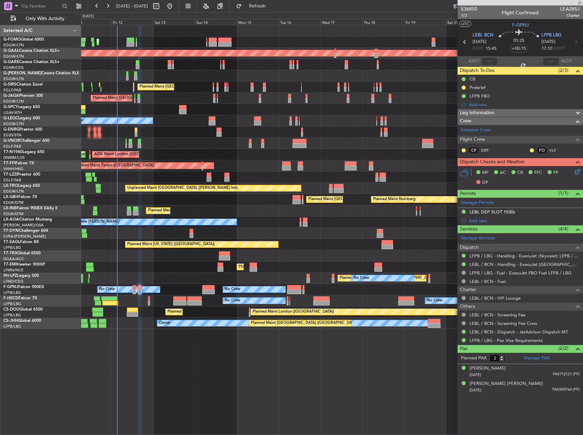
type input "+00:20"
type input "0"
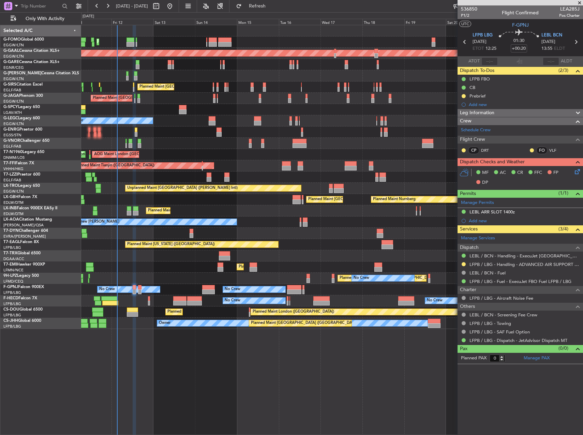
click at [478, 110] on span "Leg Information" at bounding box center [477, 113] width 34 height 8
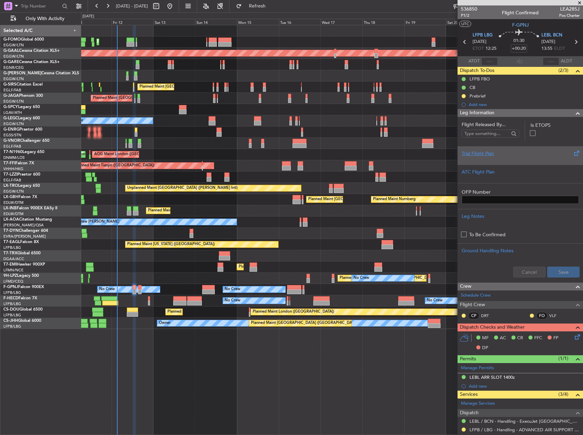
click at [478, 161] on div "Trial Flight Plan" at bounding box center [519, 155] width 125 height 18
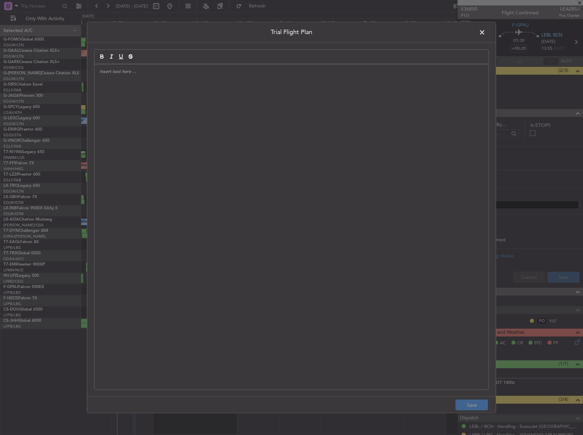
click at [485, 33] on span at bounding box center [485, 34] width 0 height 14
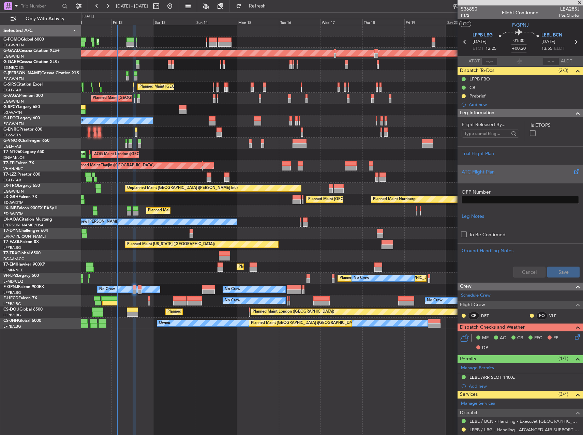
click at [487, 173] on div "ATC Flight Plan" at bounding box center [519, 171] width 117 height 7
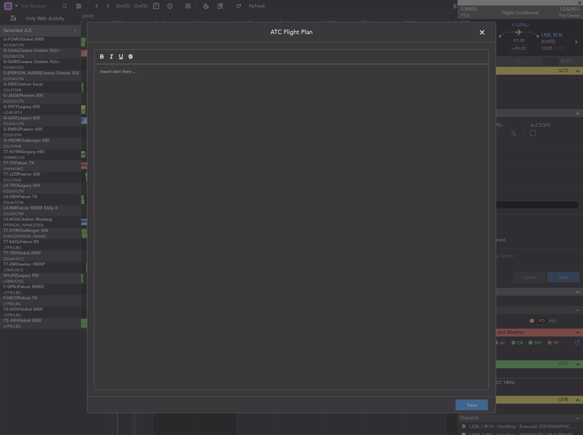
click at [259, 176] on div at bounding box center [291, 226] width 394 height 325
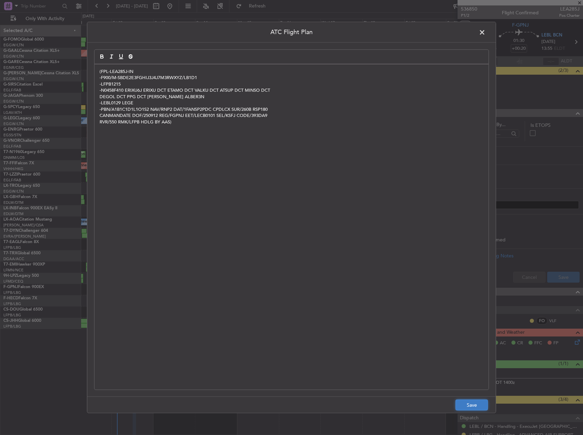
click at [468, 406] on button "Save" at bounding box center [471, 404] width 32 height 11
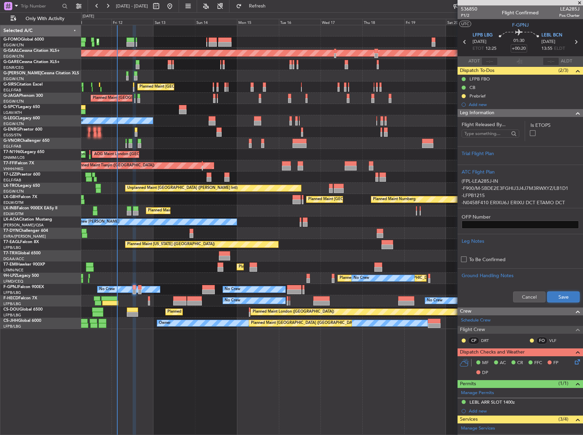
click at [558, 299] on button "Save" at bounding box center [563, 296] width 32 height 11
click at [462, 91] on div "CB" at bounding box center [519, 87] width 125 height 9
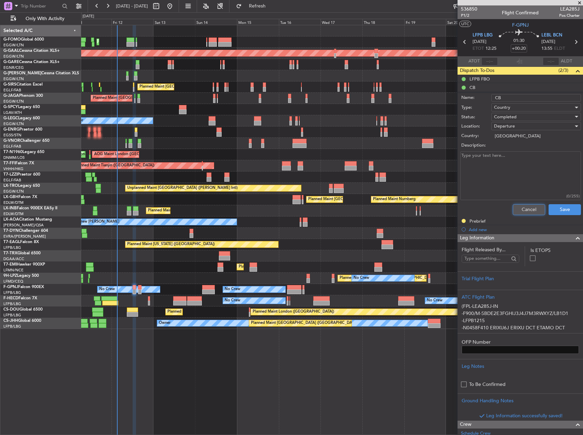
drag, startPoint x: 516, startPoint y: 210, endPoint x: 464, endPoint y: 127, distance: 97.3
click at [516, 209] on button "Cancel" at bounding box center [528, 209] width 32 height 11
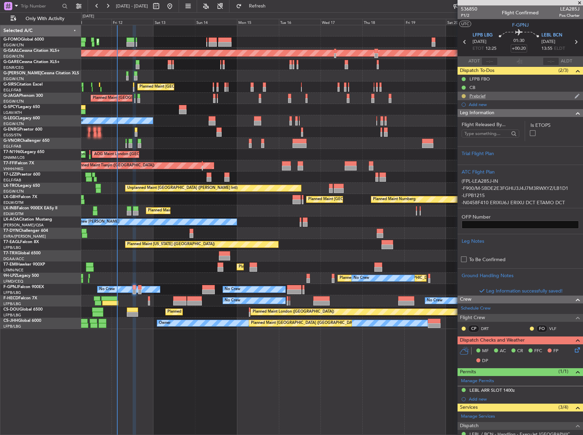
click at [463, 97] on button at bounding box center [463, 96] width 4 height 4
click at [458, 135] on span "Cancelled" at bounding box center [464, 136] width 19 height 7
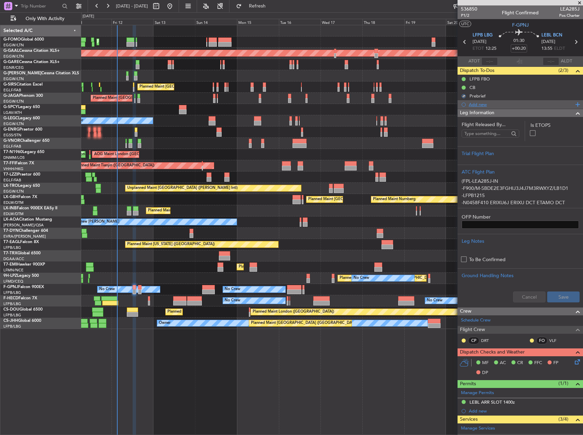
click at [474, 105] on div "Add new" at bounding box center [520, 105] width 105 height 6
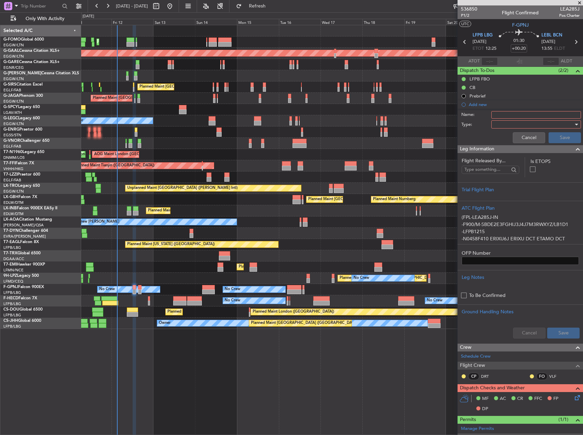
click at [501, 113] on input "Name:" at bounding box center [536, 114] width 90 height 7
click at [496, 116] on input "ca" at bounding box center [536, 114] width 90 height 7
type input "FA TBA"
click at [499, 126] on div at bounding box center [533, 124] width 79 height 10
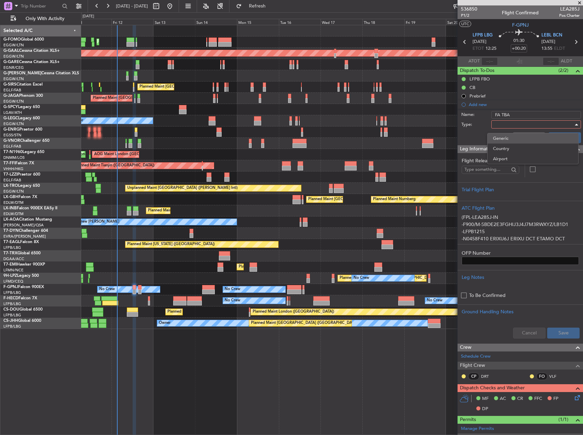
click at [503, 136] on span "Generic" at bounding box center [533, 138] width 80 height 10
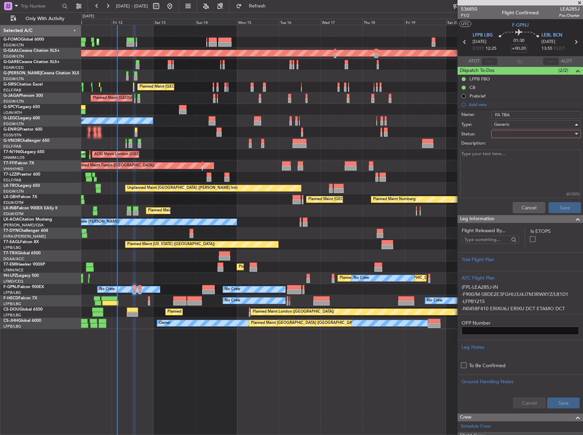
click at [507, 132] on div at bounding box center [533, 134] width 79 height 10
drag, startPoint x: 514, startPoint y: 150, endPoint x: 549, endPoint y: 191, distance: 53.9
click at [515, 152] on span "Not Started" at bounding box center [533, 147] width 80 height 10
click at [556, 204] on button "Save" at bounding box center [564, 207] width 32 height 11
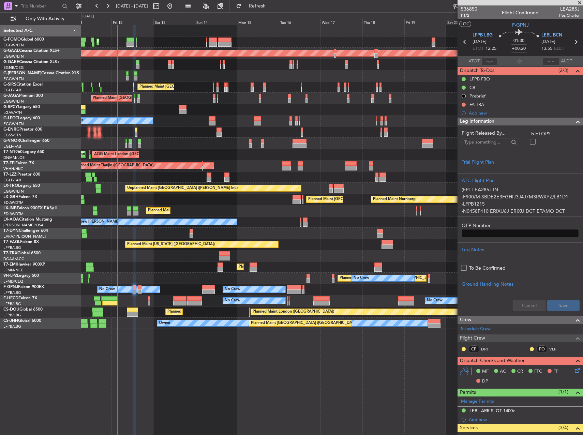
scroll to position [127, 0]
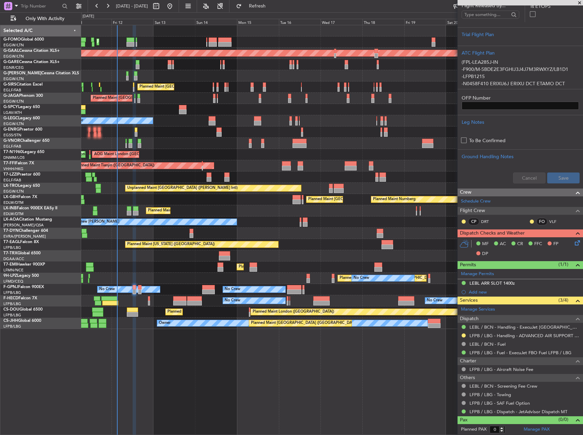
click at [573, 240] on icon at bounding box center [575, 241] width 5 height 5
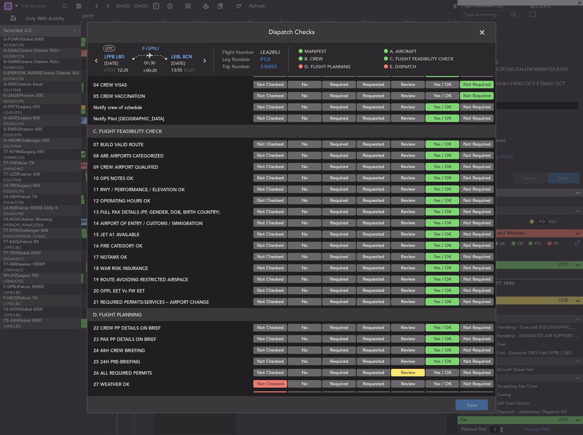
scroll to position [273, 0]
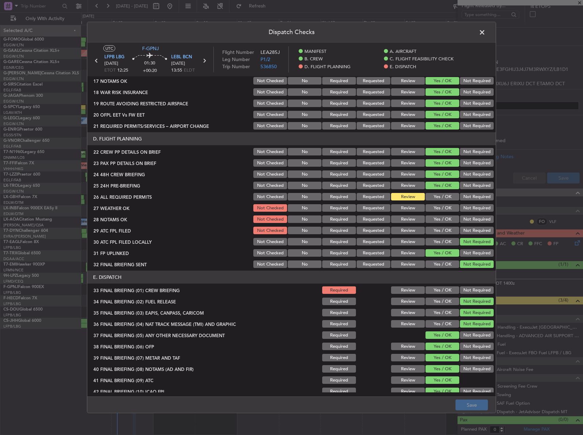
click at [428, 200] on div "Yes / OK" at bounding box center [441, 197] width 34 height 10
click at [433, 194] on button "Yes / OK" at bounding box center [442, 196] width 34 height 7
click at [412, 202] on section "D. FLIGHT PLANNING 22 CREW PP DETAILS ON BRIEF Not Checked No Required Requeste…" at bounding box center [291, 200] width 408 height 137
drag, startPoint x: 403, startPoint y: 205, endPoint x: 402, endPoint y: 214, distance: 8.6
click at [403, 206] on button "Review" at bounding box center [408, 207] width 34 height 7
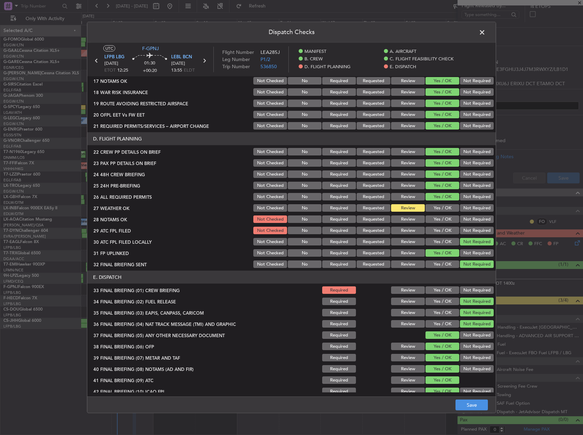
click at [402, 214] on section "D. FLIGHT PLANNING 22 CREW PP DETAILS ON BRIEF Not Checked No Required Requeste…" at bounding box center [291, 200] width 408 height 137
click at [430, 227] on button "Yes / OK" at bounding box center [442, 230] width 34 height 7
click at [407, 222] on button "Review" at bounding box center [408, 218] width 34 height 7
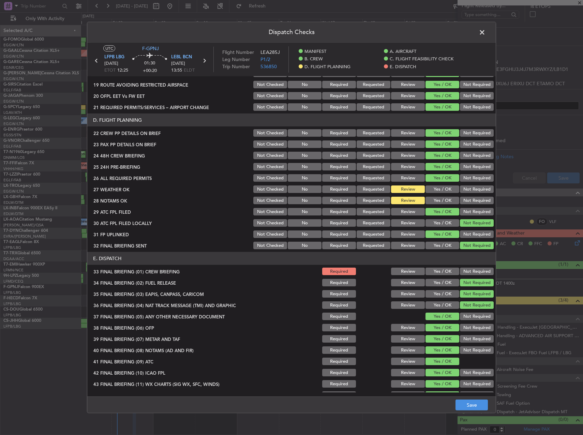
scroll to position [300, 0]
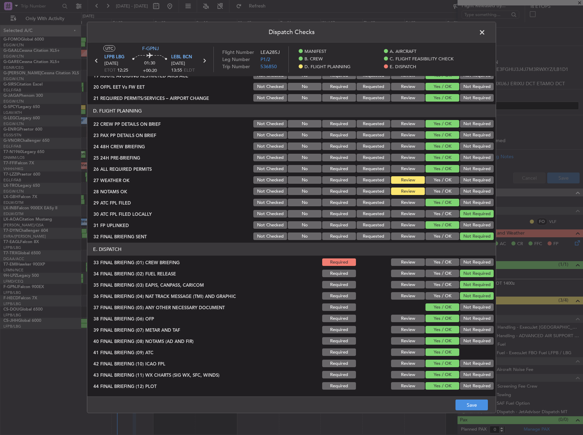
click at [440, 260] on button "Yes / OK" at bounding box center [442, 261] width 34 height 7
click at [471, 411] on footer "Save" at bounding box center [291, 404] width 408 height 16
click at [474, 407] on button "Save" at bounding box center [471, 404] width 32 height 11
click at [485, 37] on span at bounding box center [485, 34] width 0 height 14
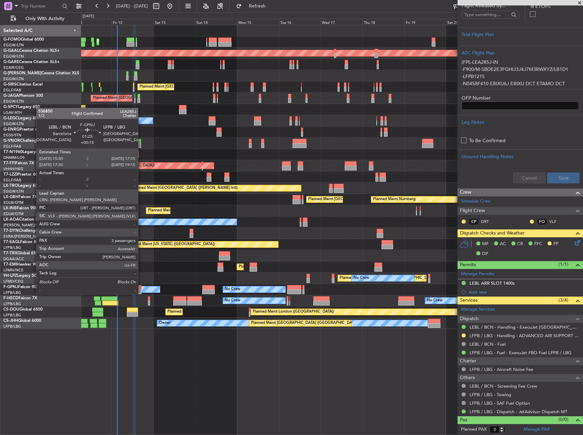
click at [141, 287] on div "No Crew" at bounding box center [128, 289] width 62 height 6
click at [138, 288] on div at bounding box center [139, 287] width 3 height 5
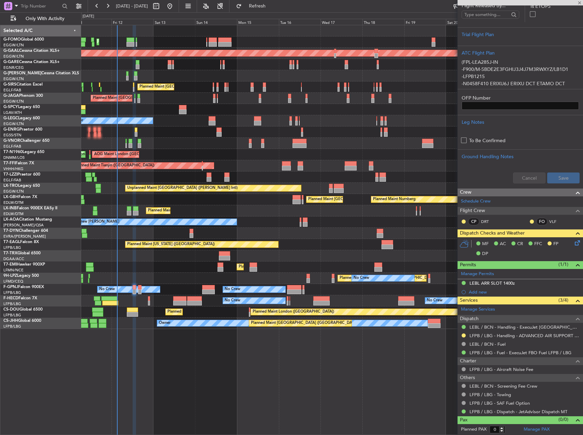
type input "+00:15"
type input "2"
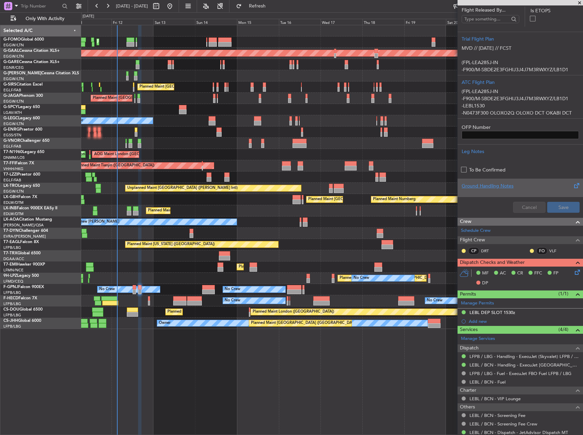
scroll to position [72, 0]
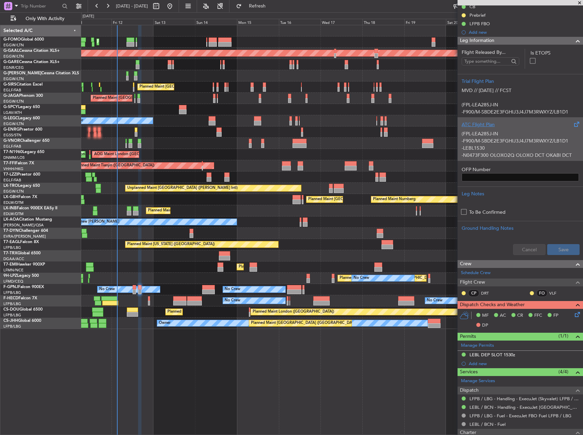
click at [495, 148] on div "(FPL-LEA285J-IN -F900/M-SBDE2E3FGHIJ3J4J7M3RWXYZ/LB1D1 -LEBL1530 -N0473F300 OLO…" at bounding box center [519, 142] width 117 height 29
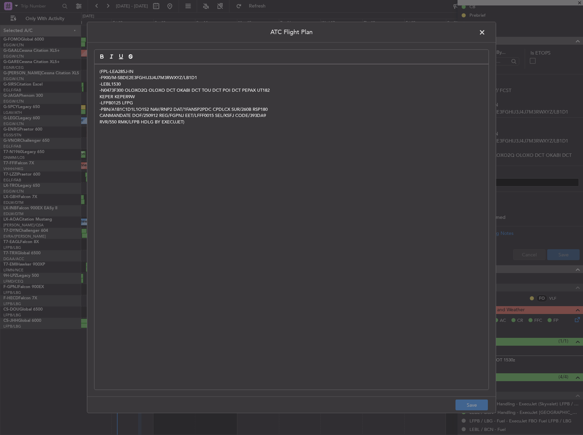
click at [413, 194] on div "(FPL-LEA285J-IN -F900/M-SBDE2E3FGHIJ3J4J7M3RWXYZ/LB1D1 -LEBL1530 -N0473F300 OLO…" at bounding box center [291, 226] width 394 height 325
drag, startPoint x: 469, startPoint y: 411, endPoint x: 467, endPoint y: 401, distance: 10.7
click at [469, 411] on footer "Save" at bounding box center [291, 404] width 408 height 16
click at [467, 401] on button "Save" at bounding box center [471, 404] width 32 height 11
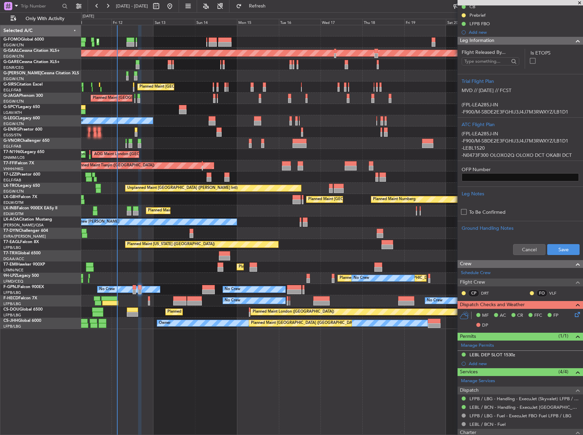
click at [552, 256] on div "Cancel Save" at bounding box center [519, 249] width 125 height 20
click at [553, 252] on button "Save" at bounding box center [563, 249] width 32 height 11
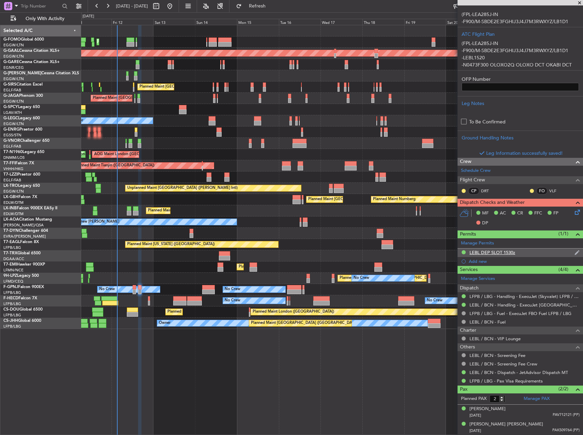
scroll to position [174, 0]
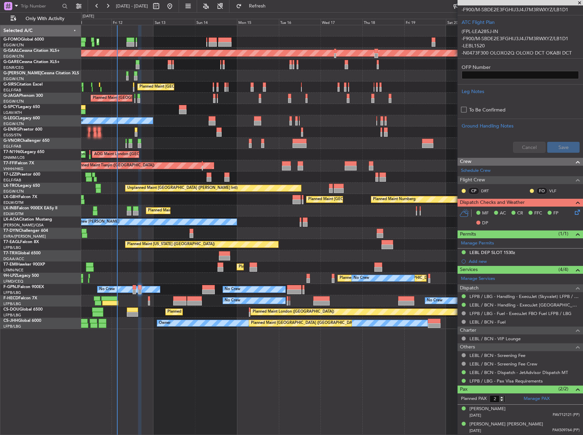
click at [575, 214] on icon at bounding box center [575, 210] width 5 height 5
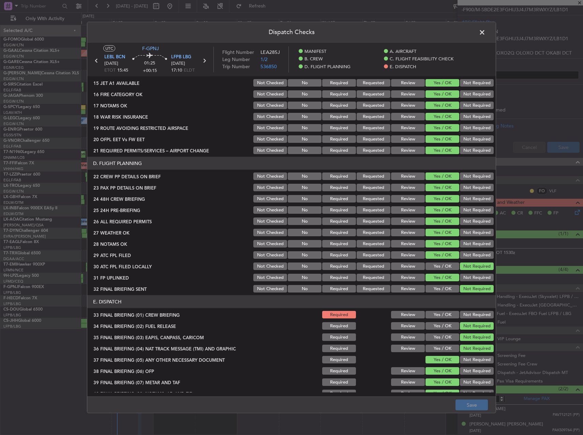
scroll to position [300, 0]
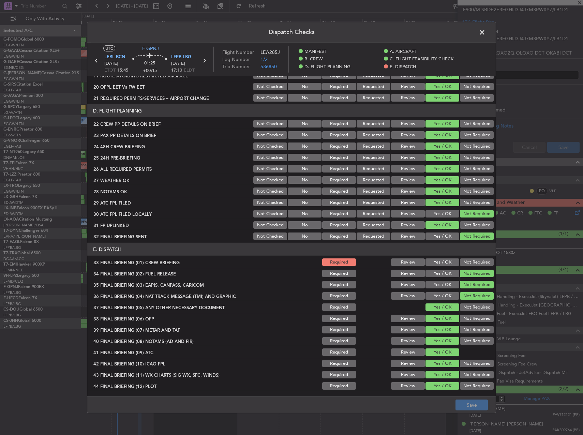
click at [431, 262] on button "Yes / OK" at bounding box center [442, 261] width 34 height 7
click at [407, 183] on button "Review" at bounding box center [408, 179] width 34 height 7
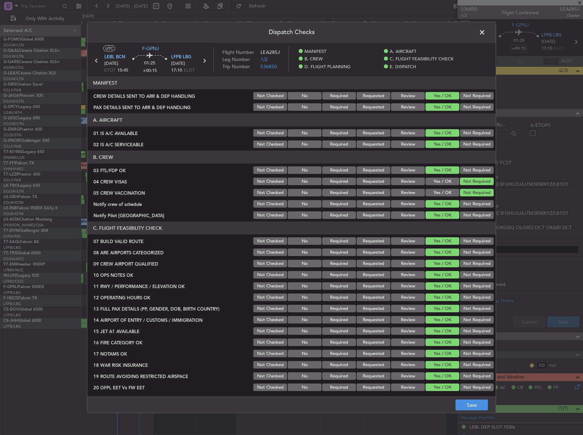
scroll to position [300, 0]
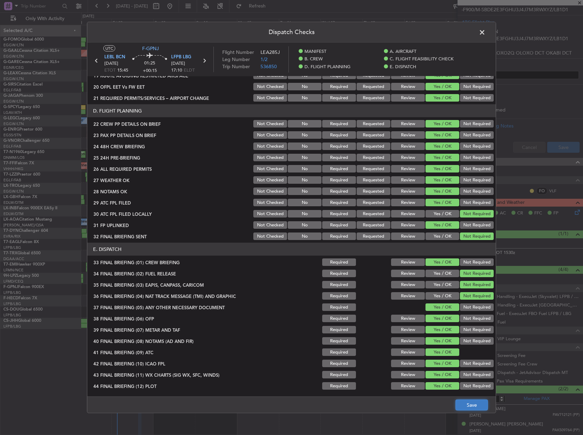
click at [466, 405] on button "Save" at bounding box center [471, 404] width 32 height 11
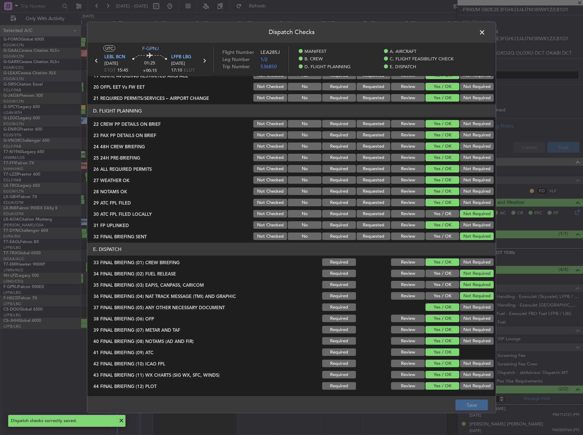
click at [485, 30] on span at bounding box center [485, 34] width 0 height 14
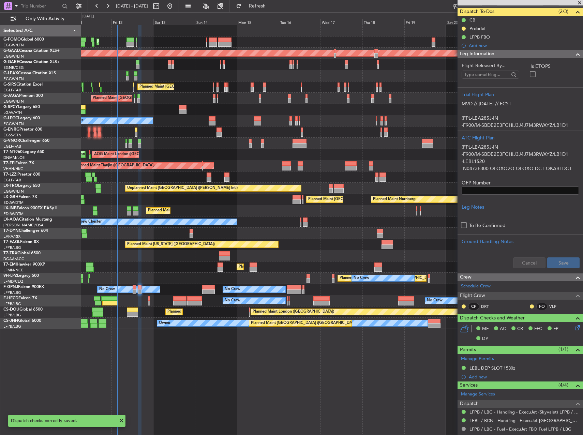
scroll to position [0, 0]
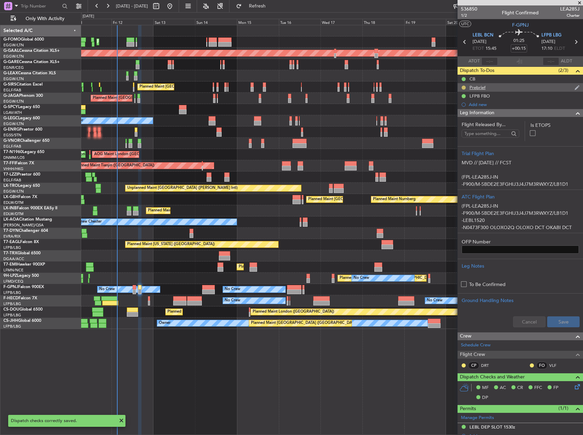
click at [463, 87] on button at bounding box center [463, 88] width 4 height 4
drag, startPoint x: 461, startPoint y: 129, endPoint x: 460, endPoint y: 64, distance: 64.7
click at [461, 127] on span "Cancelled" at bounding box center [464, 127] width 19 height 7
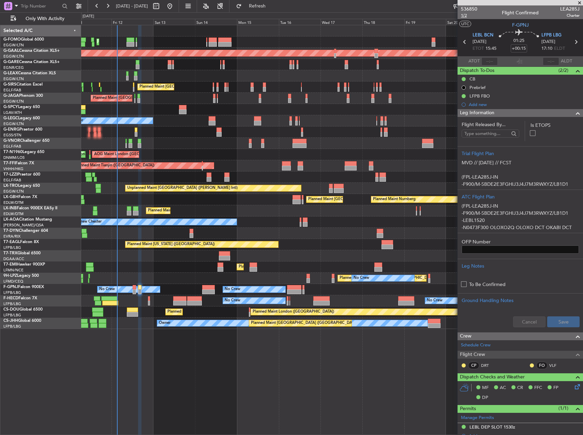
click at [467, 16] on span "1/2" at bounding box center [469, 16] width 16 height 6
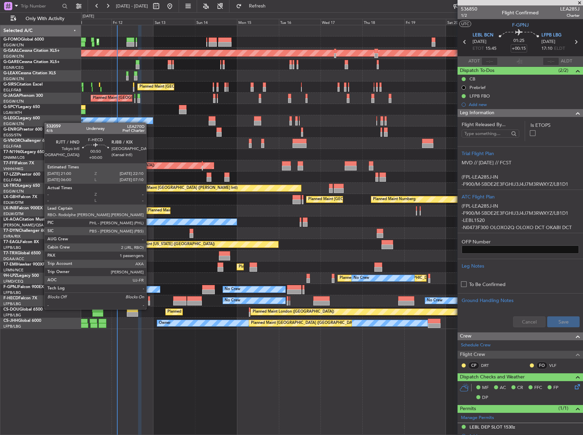
click at [149, 302] on div at bounding box center [149, 302] width 2 height 5
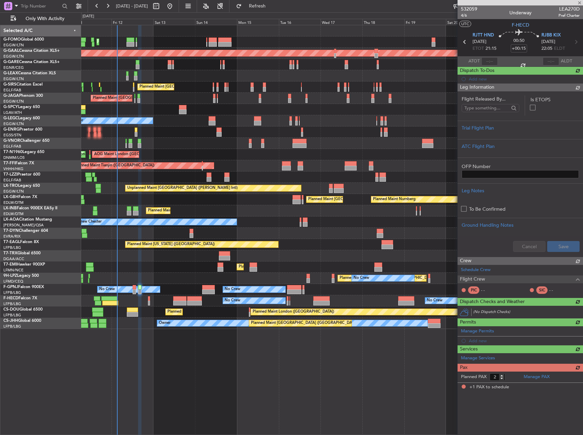
type input "1"
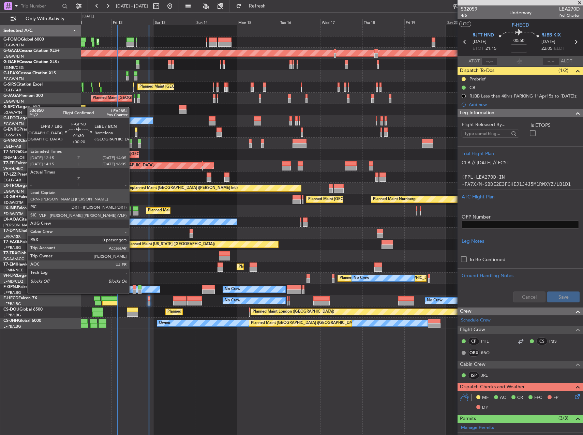
click at [133, 287] on div at bounding box center [134, 287] width 3 height 5
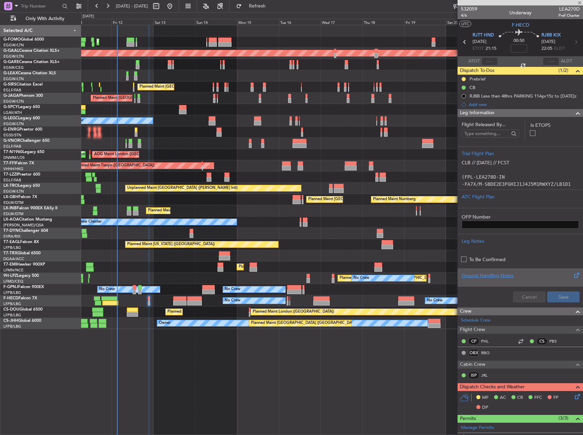
type input "+00:20"
type input "0"
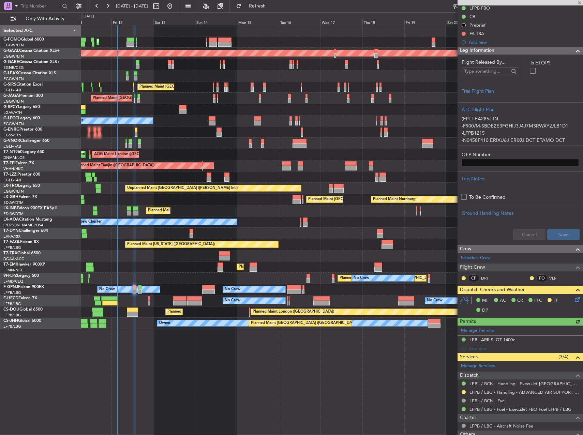
scroll to position [127, 0]
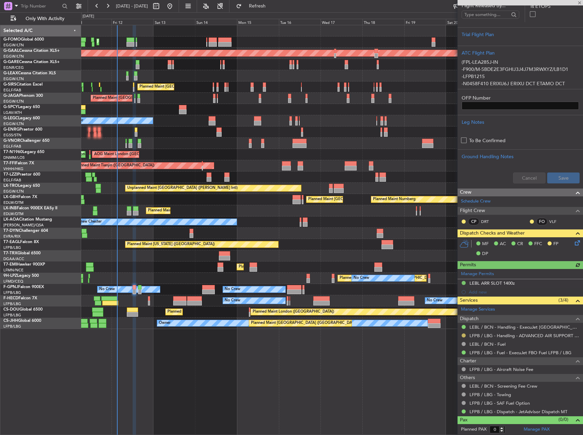
click at [463, 335] on button at bounding box center [463, 335] width 4 height 4
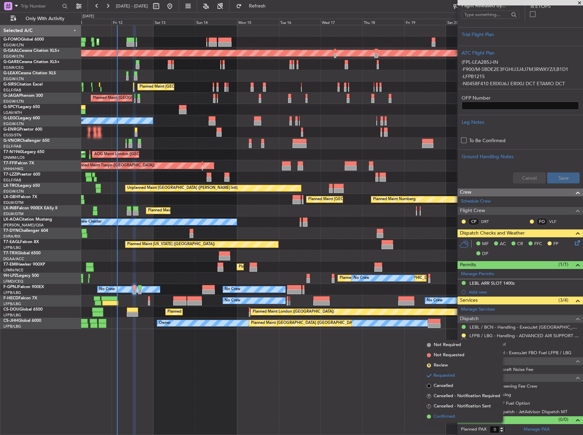
click at [444, 418] on span "Confirmed" at bounding box center [443, 416] width 21 height 7
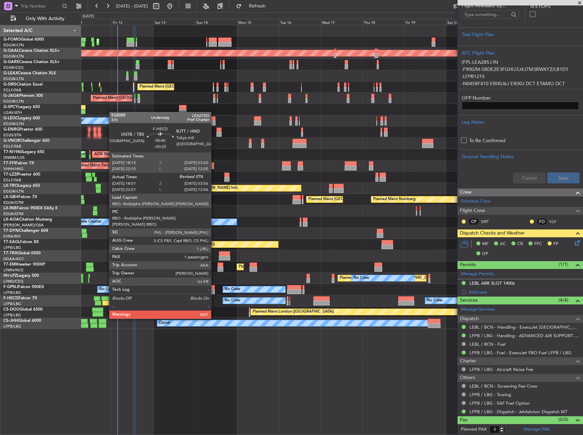
click at [106, 299] on div at bounding box center [109, 298] width 16 height 5
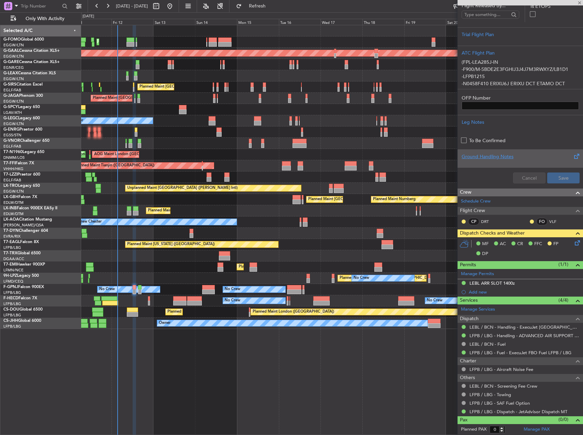
type input "-00:25"
type input "19:01"
type input "1"
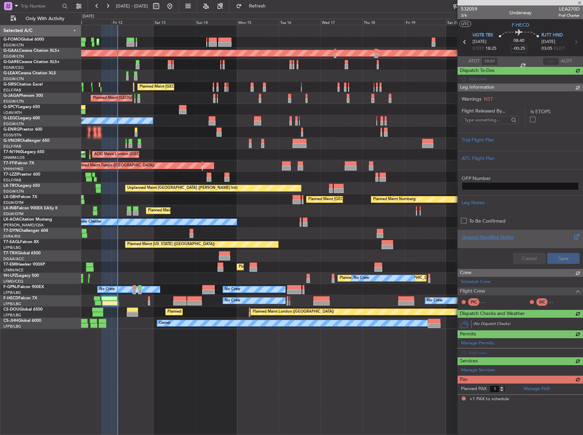
scroll to position [0, 0]
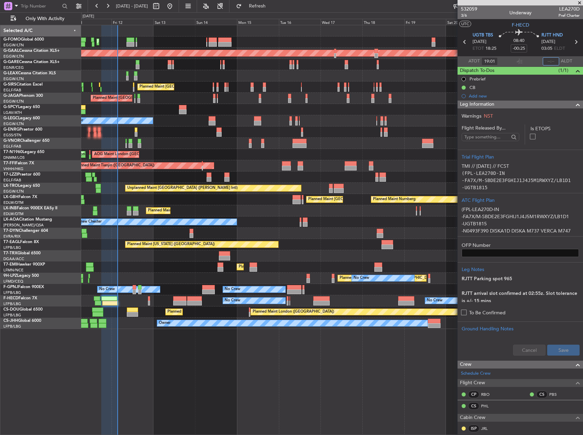
click at [548, 60] on input "text" at bounding box center [550, 61] width 16 height 8
type input "03:17"
